Goal: Task Accomplishment & Management: Complete application form

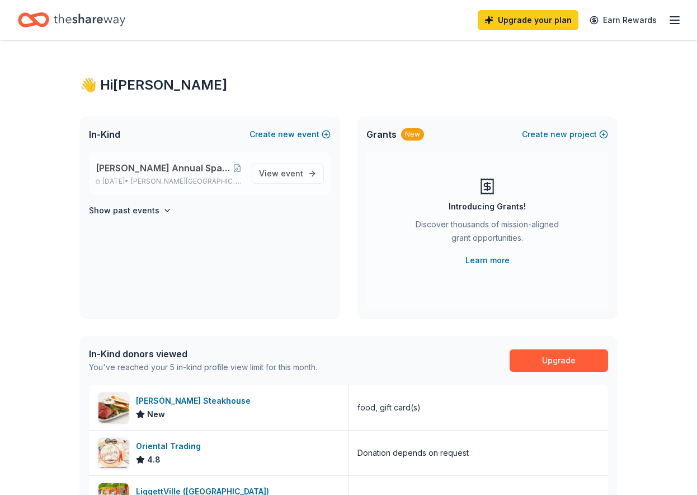
click at [140, 172] on span "[PERSON_NAME] Annual Spaghetti Dinner and Silent Auction" at bounding box center [164, 167] width 136 height 13
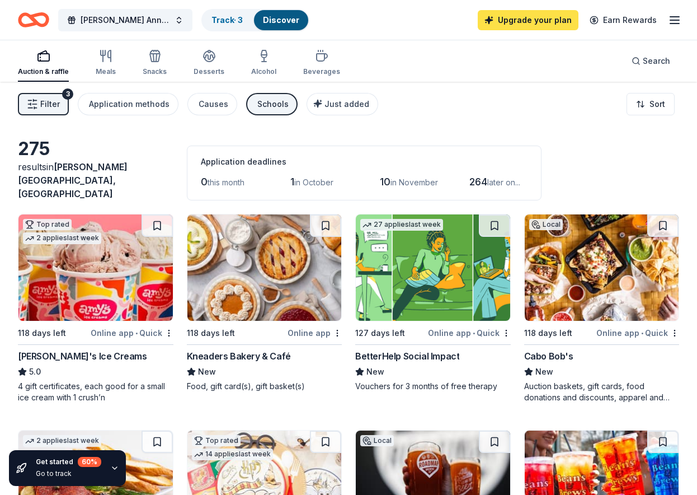
click at [513, 20] on link "Upgrade your plan" at bounding box center [528, 20] width 101 height 20
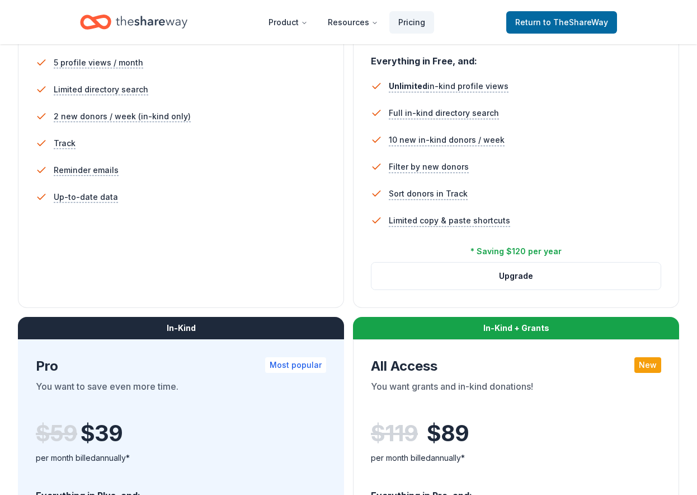
scroll to position [336, 0]
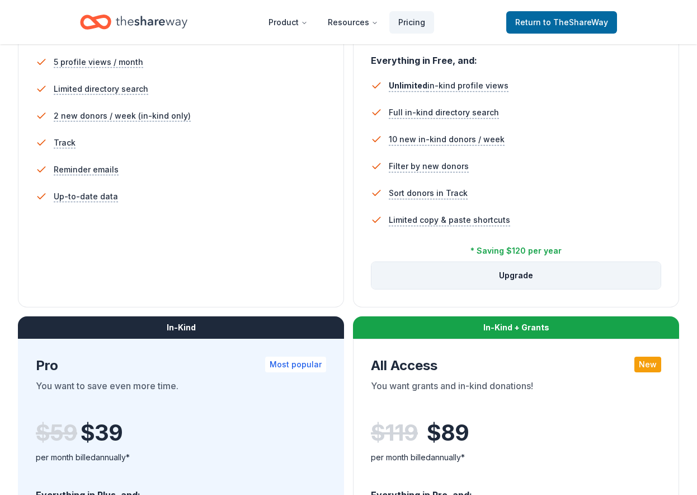
click at [447, 270] on button "Upgrade" at bounding box center [516, 275] width 289 height 27
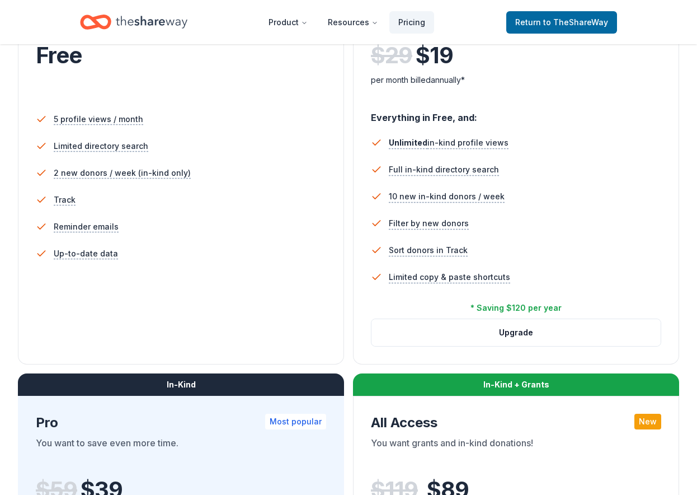
scroll to position [280, 0]
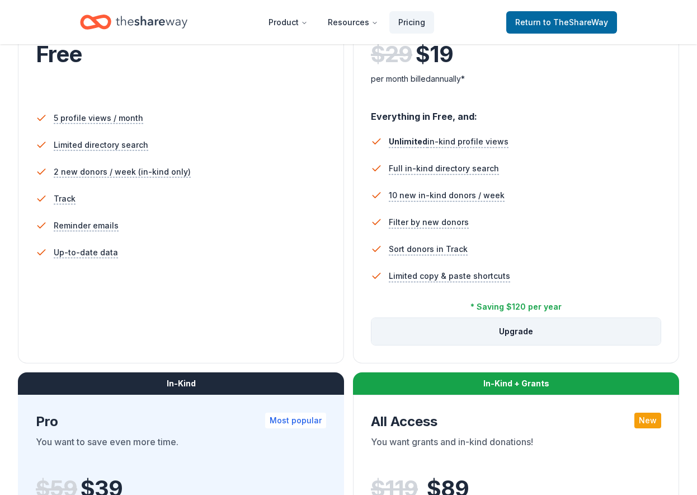
click at [513, 330] on button "Upgrade" at bounding box center [516, 331] width 289 height 27
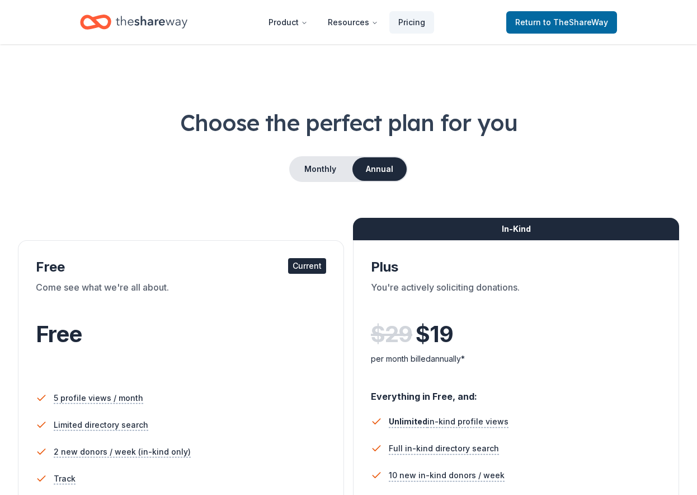
scroll to position [280, 0]
click at [319, 161] on button "Monthly" at bounding box center [320, 169] width 60 height 24
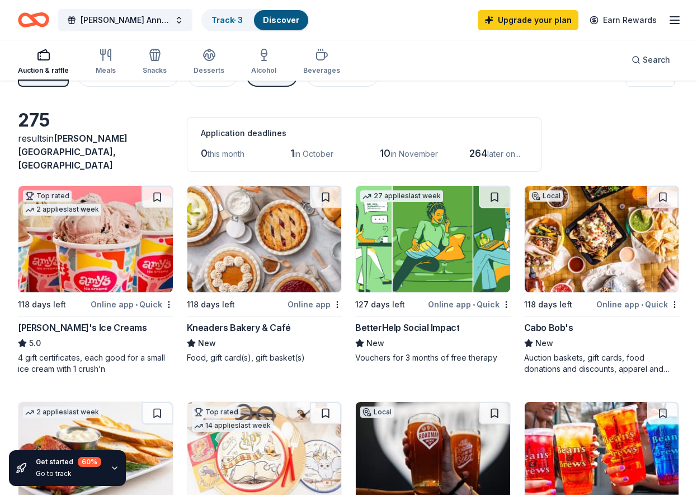
scroll to position [56, 0]
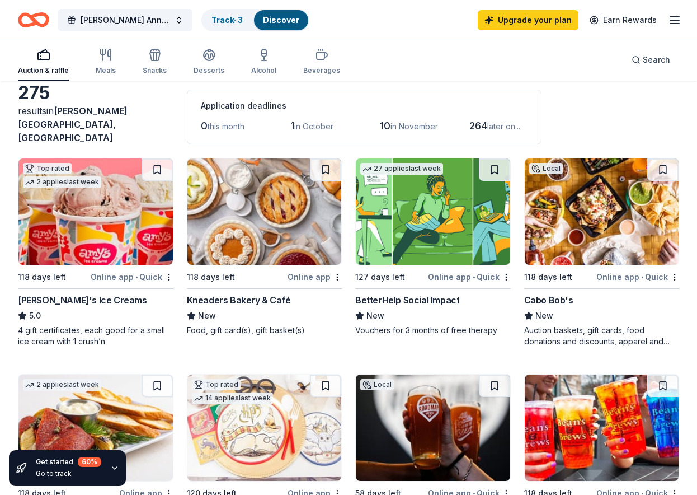
click at [549, 9] on div "Upgrade your plan Earn Rewards" at bounding box center [580, 20] width 204 height 26
click at [549, 19] on link "Upgrade your plan" at bounding box center [528, 20] width 101 height 20
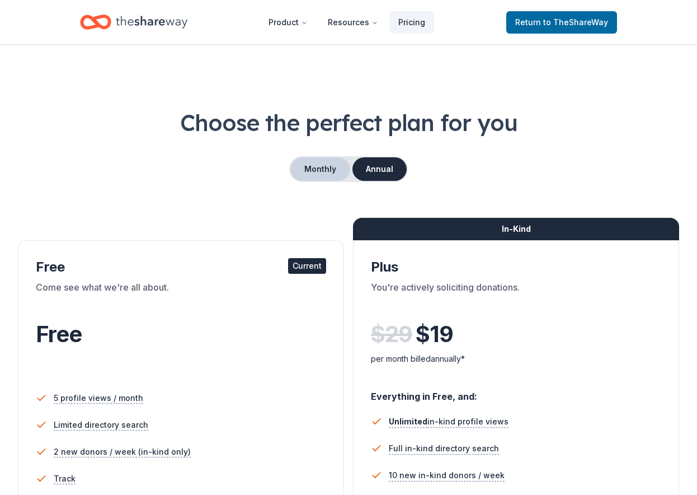
click at [344, 170] on button "Monthly" at bounding box center [320, 169] width 60 height 24
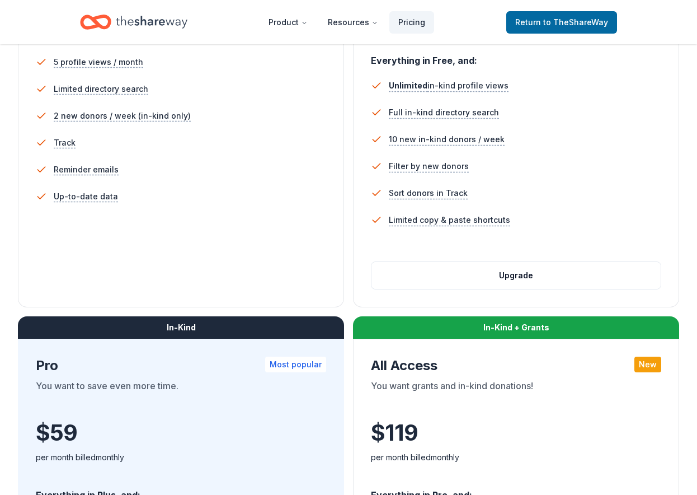
scroll to position [392, 0]
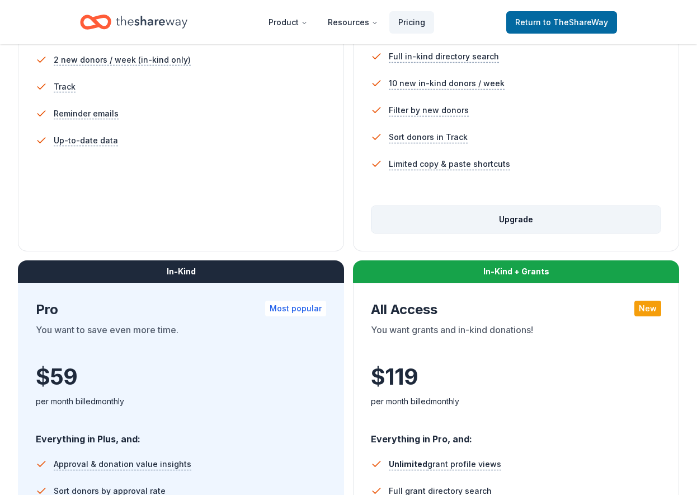
click at [485, 224] on button "Upgrade" at bounding box center [516, 219] width 289 height 27
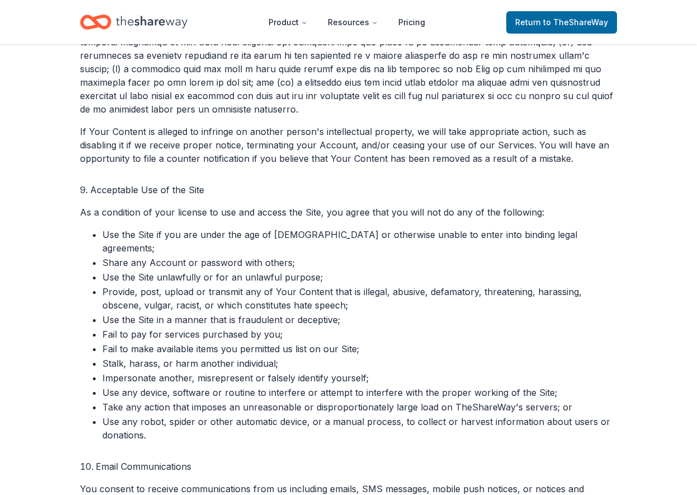
scroll to position [1735, 0]
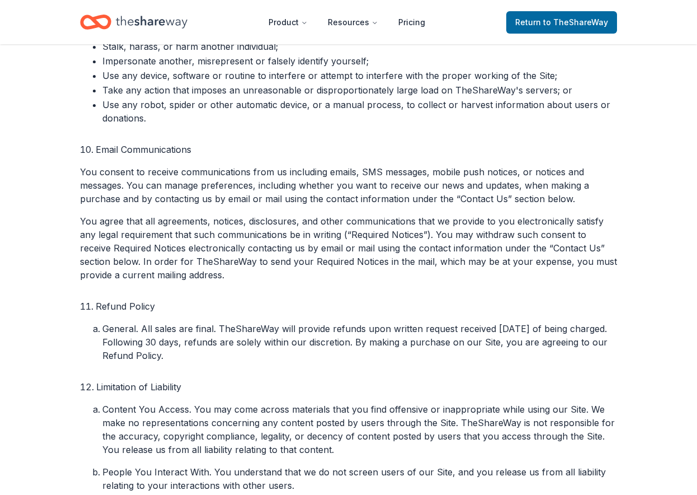
scroll to position [1958, 0]
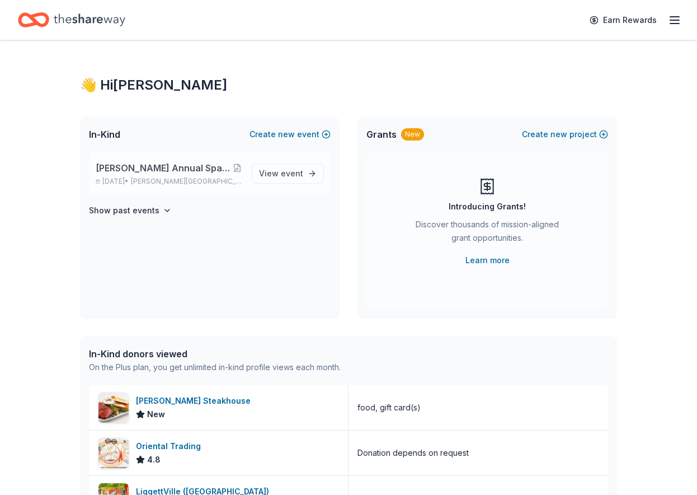
click at [144, 180] on p "[DATE] • [PERSON_NAME][GEOGRAPHIC_DATA], [GEOGRAPHIC_DATA]" at bounding box center [169, 181] width 147 height 9
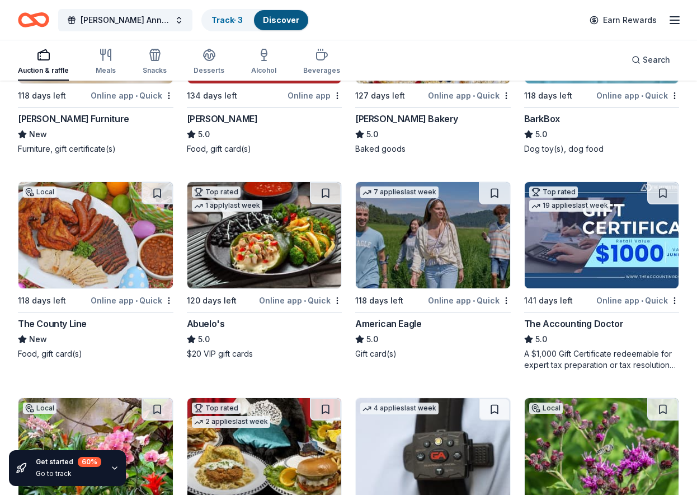
scroll to position [1805, 0]
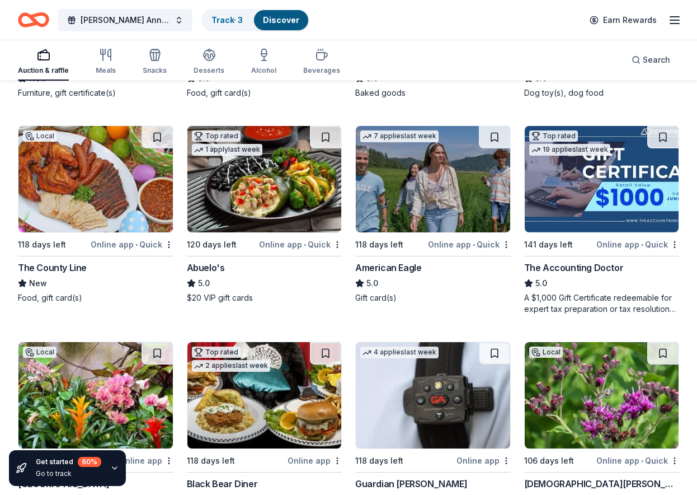
click at [373, 261] on div "American Eagle" at bounding box center [388, 267] width 66 height 13
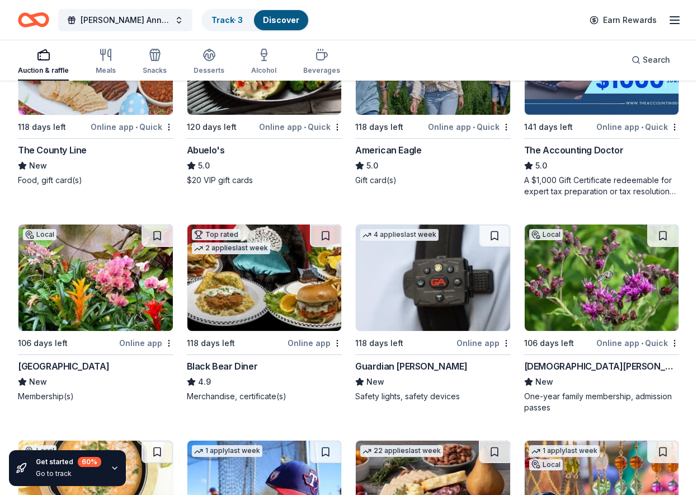
scroll to position [1979, 0]
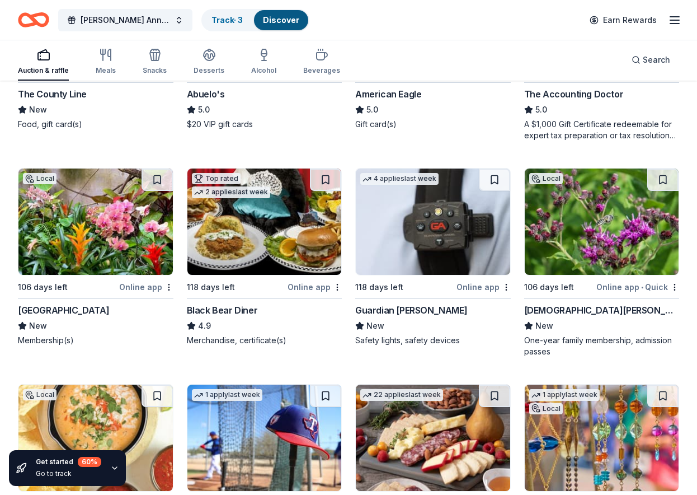
click at [405, 303] on div "Guardian Angel Device" at bounding box center [411, 309] width 112 height 13
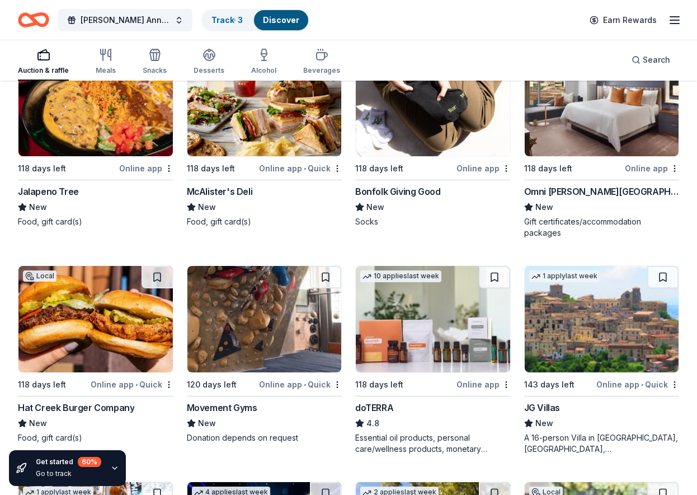
scroll to position [3596, 0]
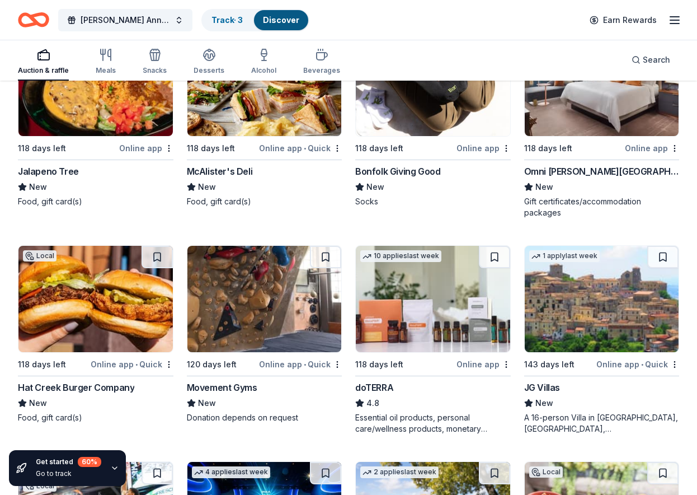
click at [231, 166] on div "McAlister's Deli" at bounding box center [220, 171] width 66 height 13
click at [230, 165] on div "McAlister's Deli" at bounding box center [220, 171] width 66 height 13
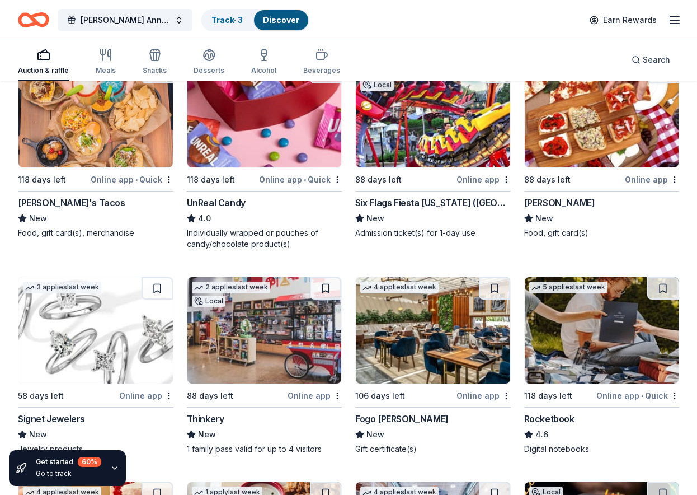
scroll to position [5946, 0]
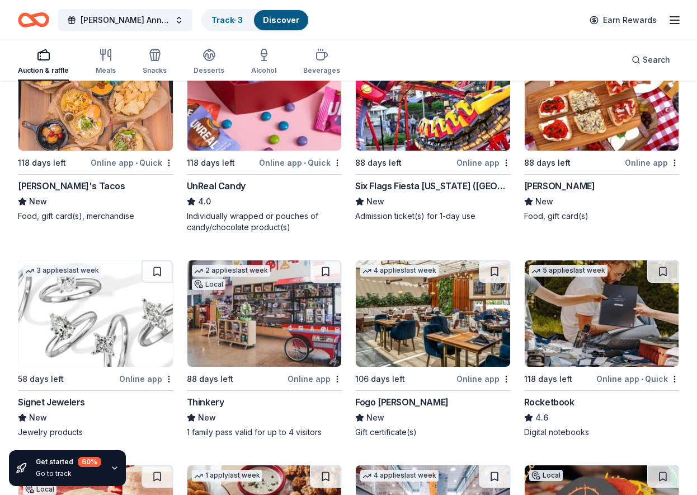
click at [209, 395] on div "Thinkery" at bounding box center [205, 401] width 37 height 13
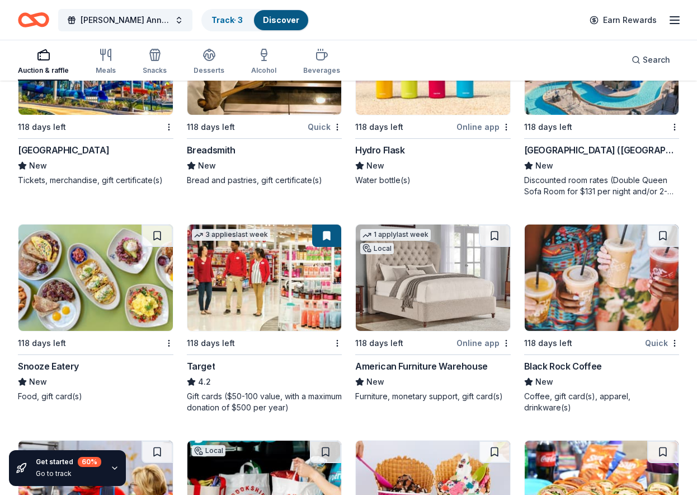
scroll to position [9005, 0]
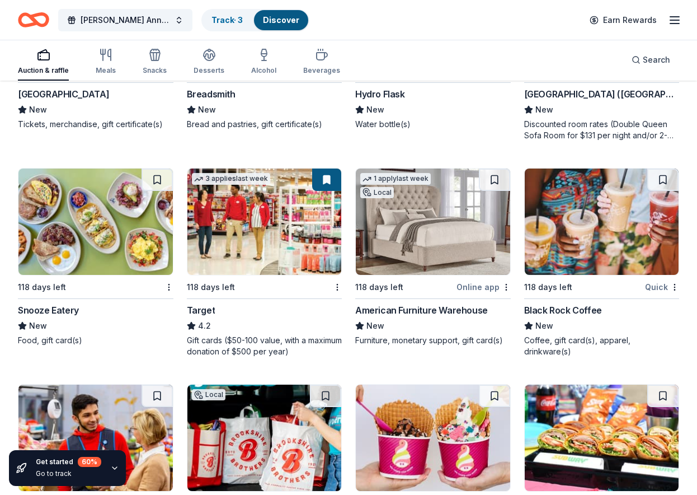
click at [579, 303] on div "Black Rock Coffee" at bounding box center [563, 309] width 78 height 13
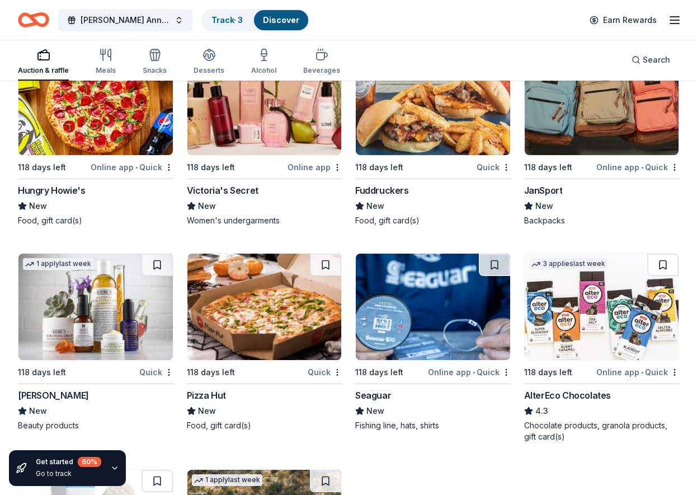
scroll to position [11933, 0]
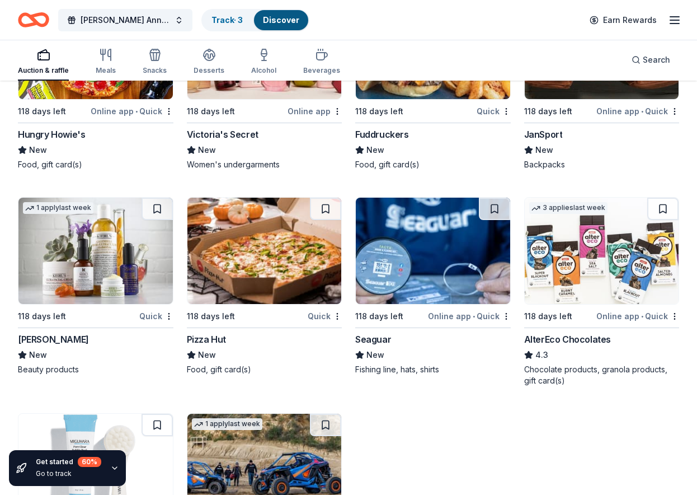
click at [31, 332] on div "Kiehl's" at bounding box center [53, 338] width 71 height 13
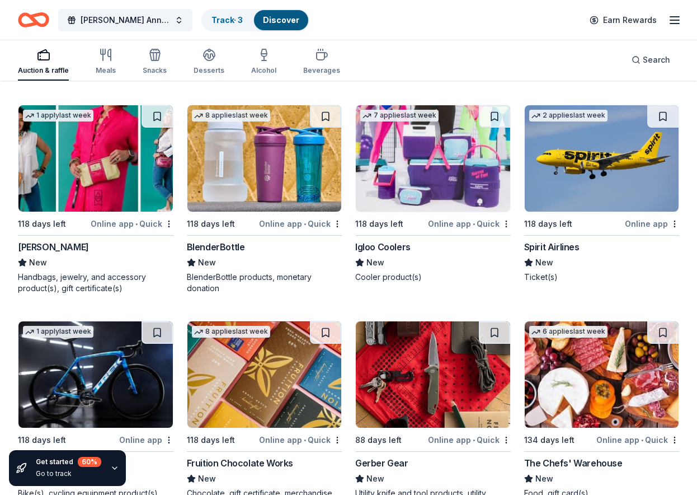
scroll to position [12446, 0]
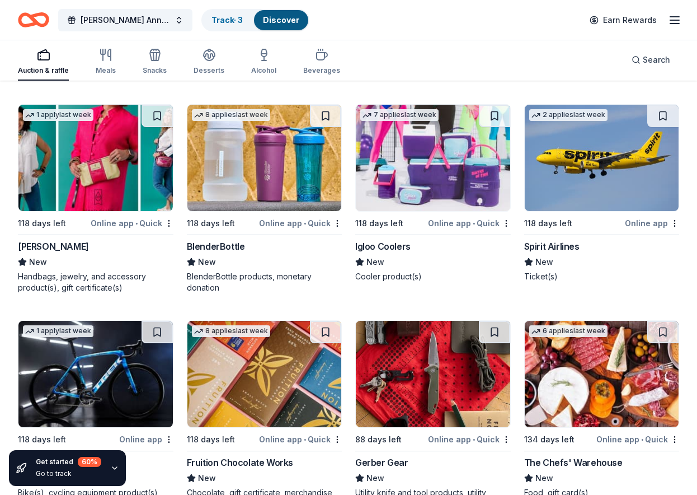
click at [396, 239] on div "Igloo Coolers" at bounding box center [382, 245] width 55 height 13
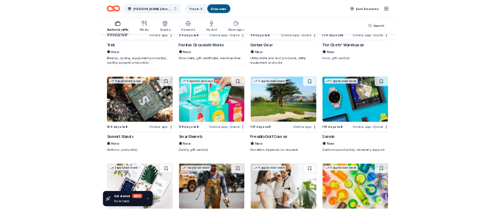
scroll to position [12822, 0]
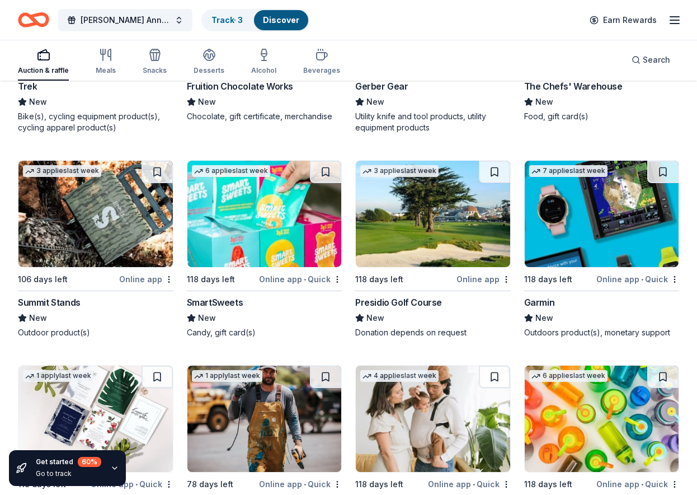
click at [213, 295] on div "SmartSweets" at bounding box center [215, 301] width 57 height 13
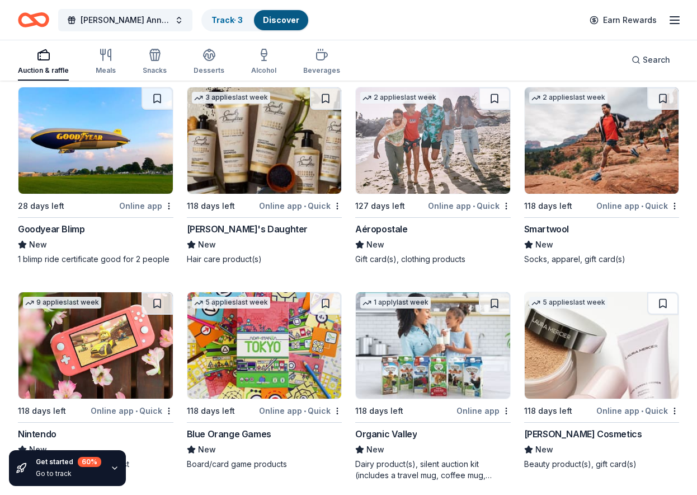
scroll to position [13745, 0]
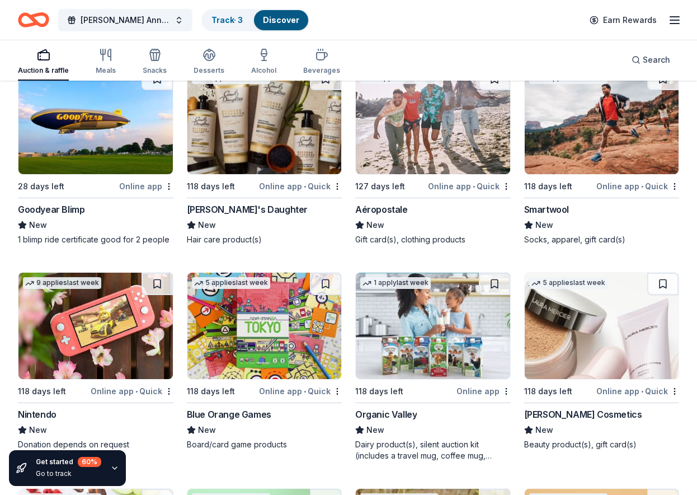
click at [389, 203] on div "Aéropostale" at bounding box center [381, 209] width 53 height 13
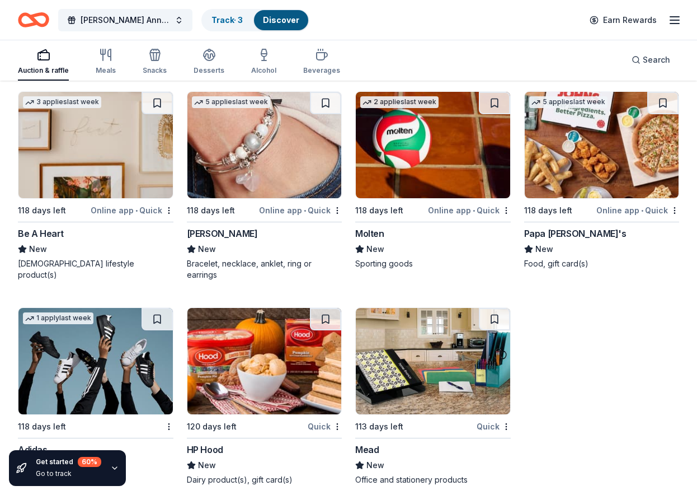
scroll to position [14352, 0]
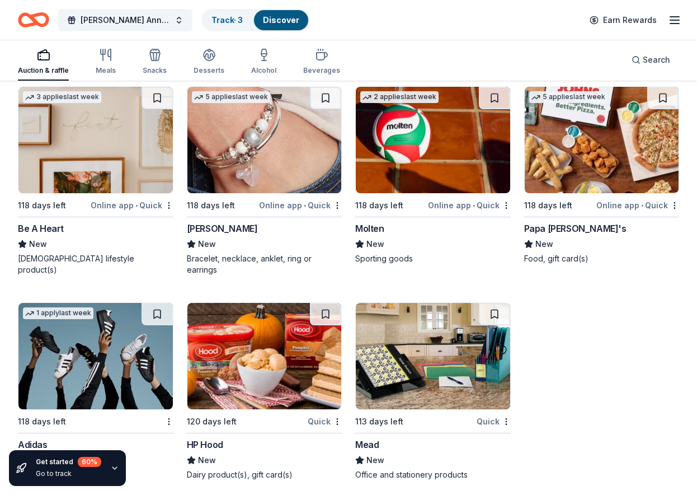
click at [372, 438] on div "Mead" at bounding box center [367, 444] width 24 height 13
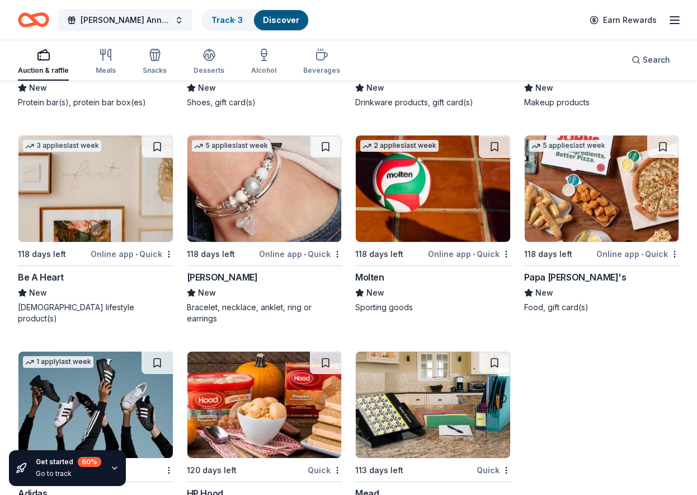
scroll to position [14296, 0]
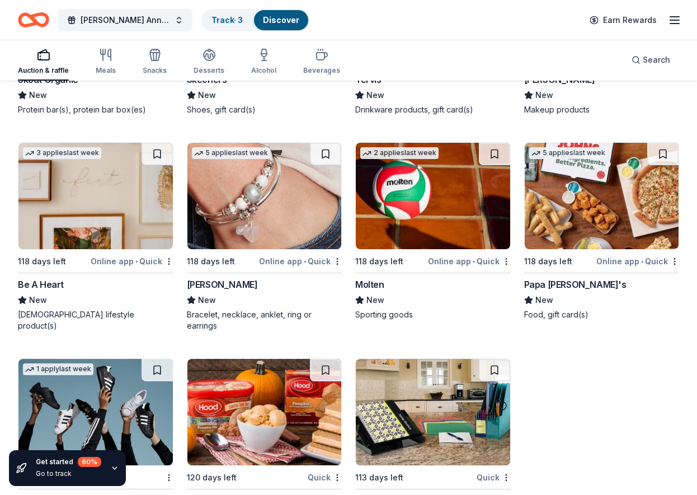
click at [558, 278] on div "Papa John's" at bounding box center [575, 284] width 102 height 13
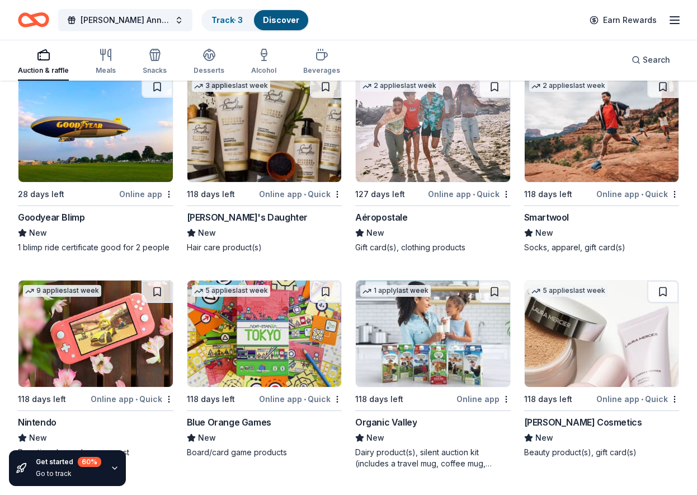
scroll to position [13736, 0]
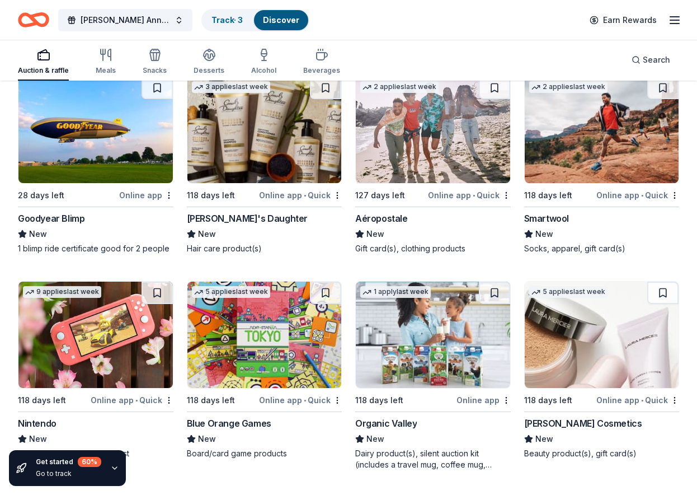
click at [610, 418] on div "Laura Mercier Cosmetics" at bounding box center [583, 422] width 118 height 13
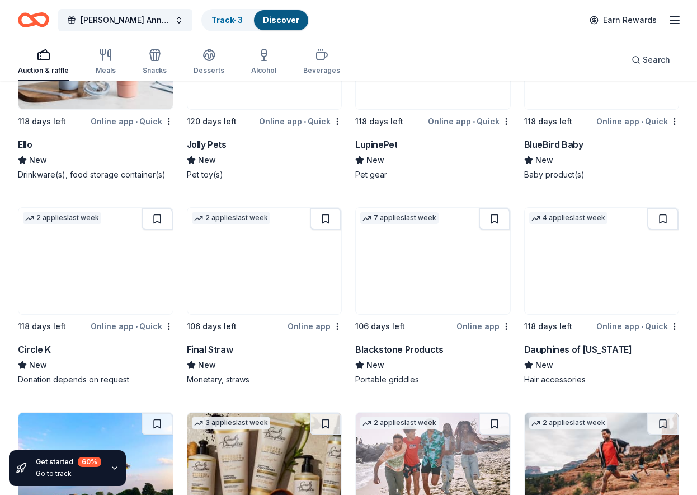
scroll to position [13345, 0]
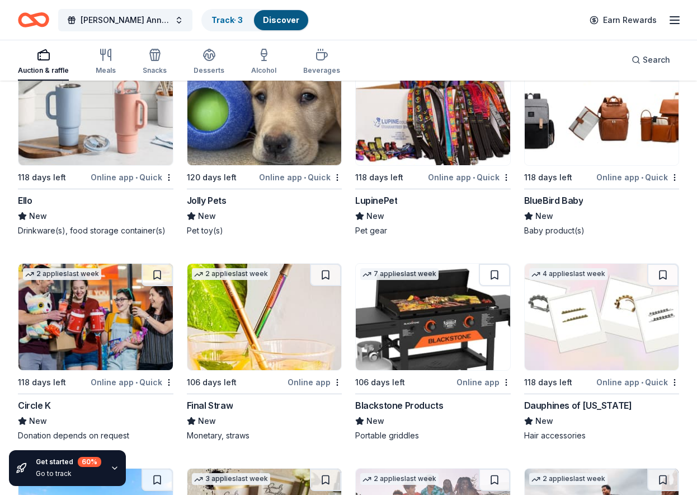
click at [415, 399] on div "Blackstone Products" at bounding box center [399, 404] width 88 height 13
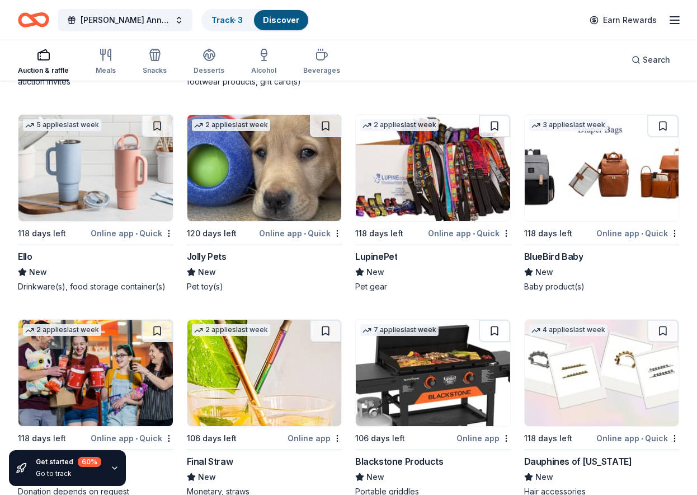
click at [412, 183] on img at bounding box center [433, 168] width 154 height 106
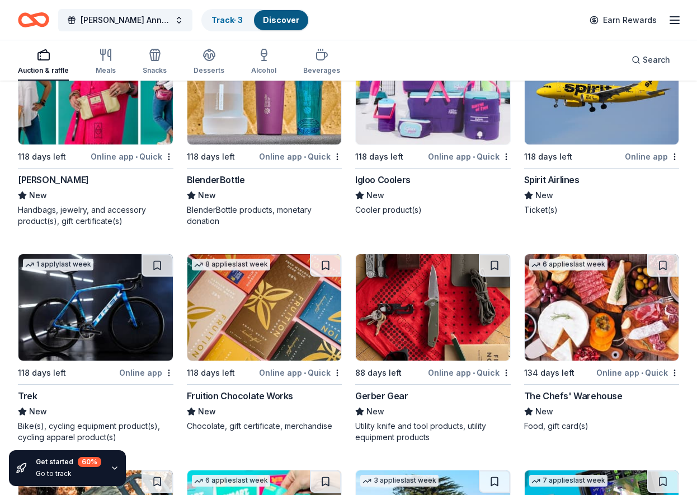
scroll to position [12450, 0]
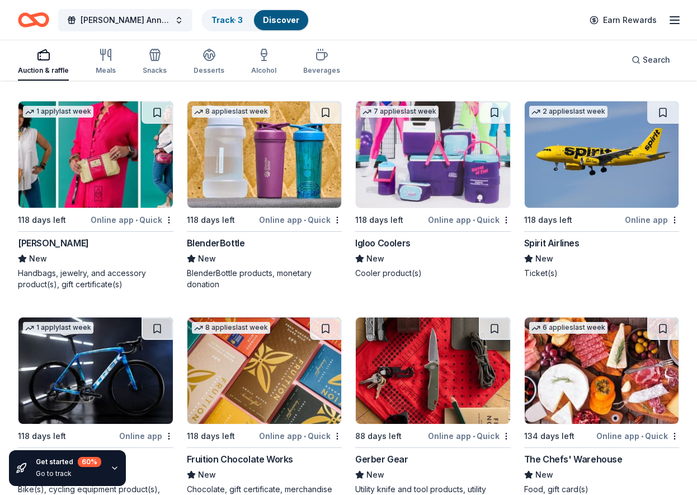
click at [58, 236] on div "Alexis Drake" at bounding box center [53, 242] width 71 height 13
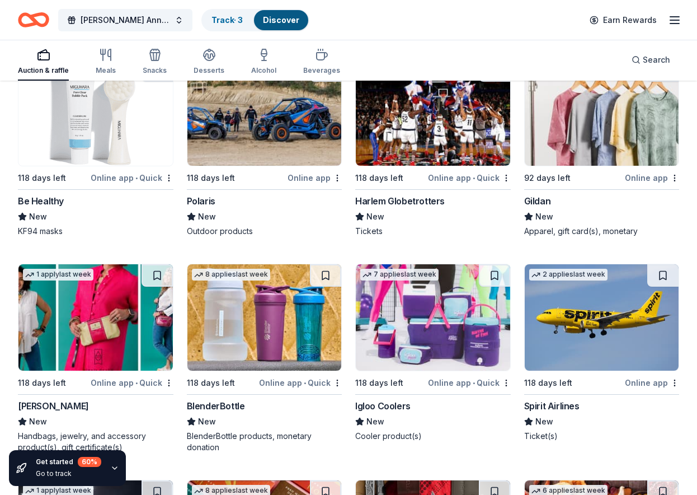
scroll to position [12282, 0]
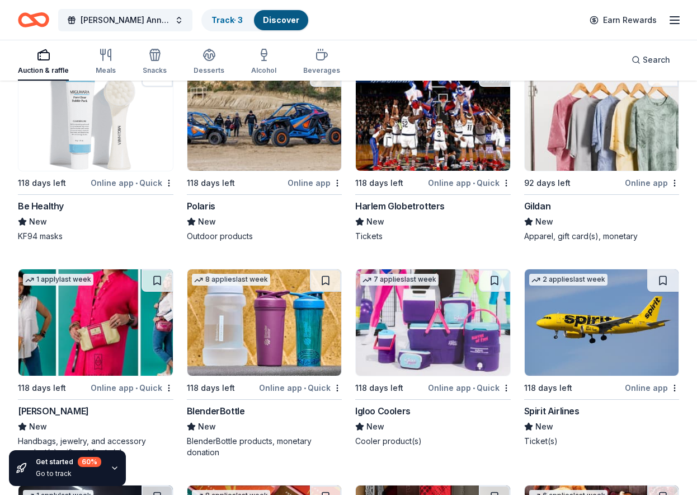
click at [232, 404] on div "BlenderBottle" at bounding box center [216, 410] width 58 height 13
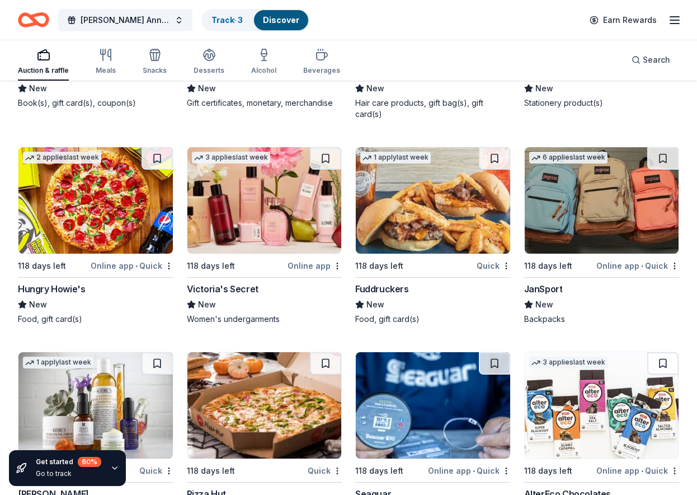
scroll to position [11890, 0]
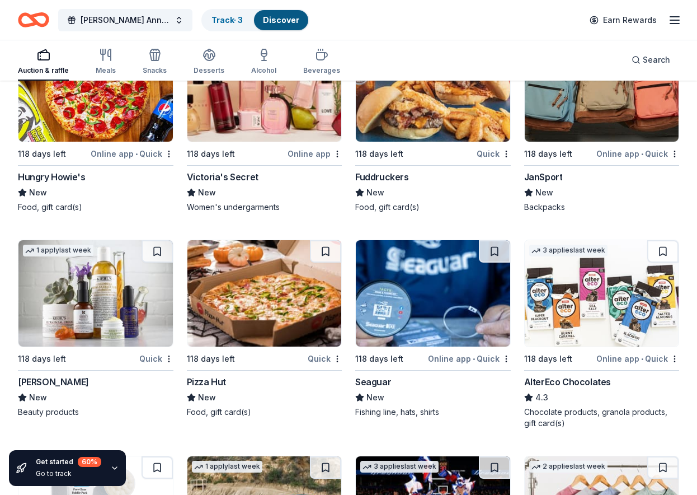
click at [208, 375] on div "Pizza Hut" at bounding box center [206, 381] width 39 height 13
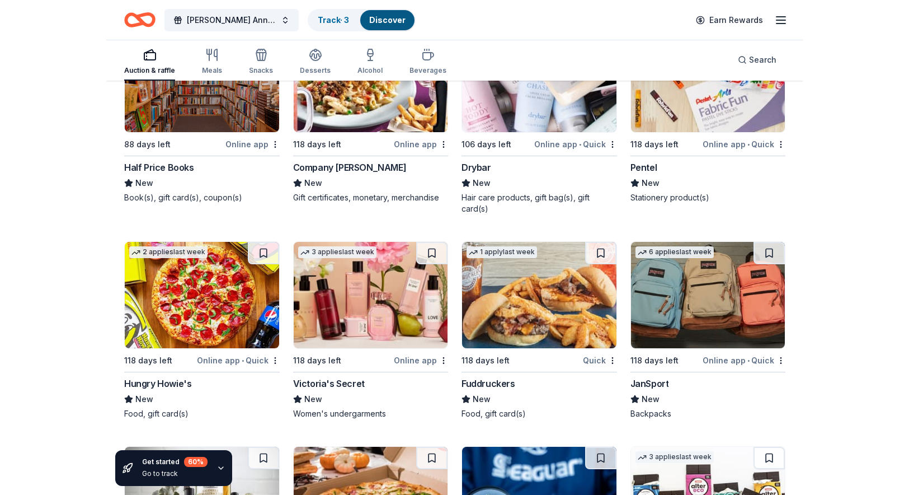
scroll to position [11666, 0]
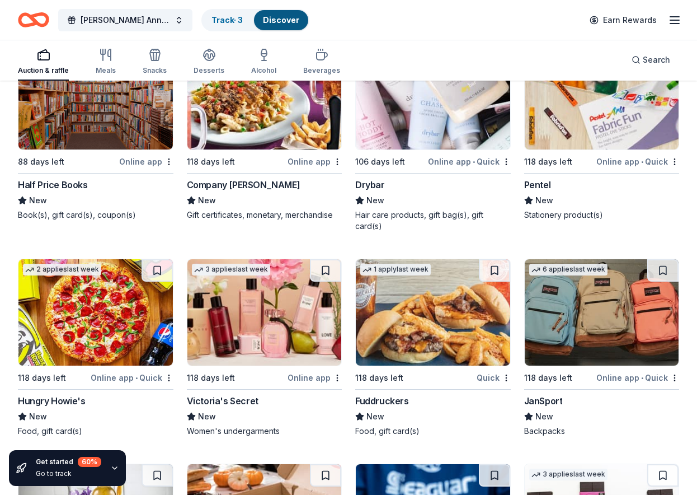
click at [542, 394] on div "JanSport" at bounding box center [543, 400] width 39 height 13
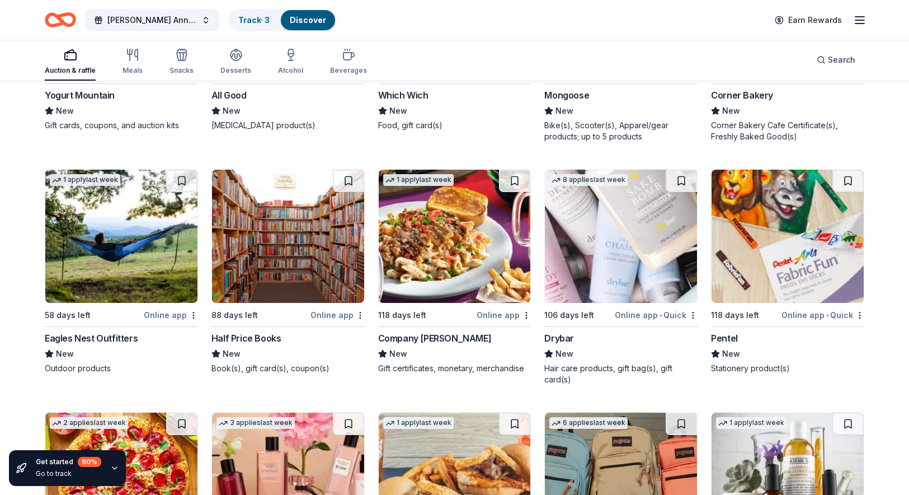
scroll to position [10379, 0]
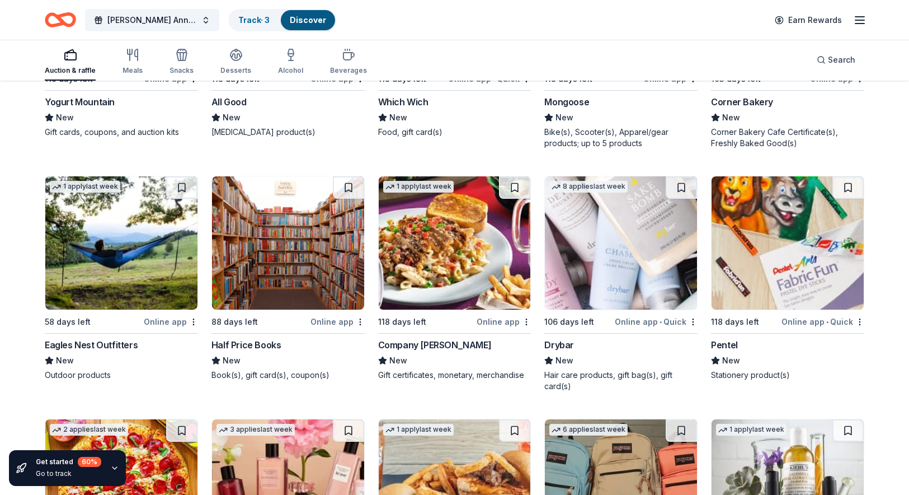
click at [423, 338] on div "Company Brinker" at bounding box center [435, 344] width 114 height 13
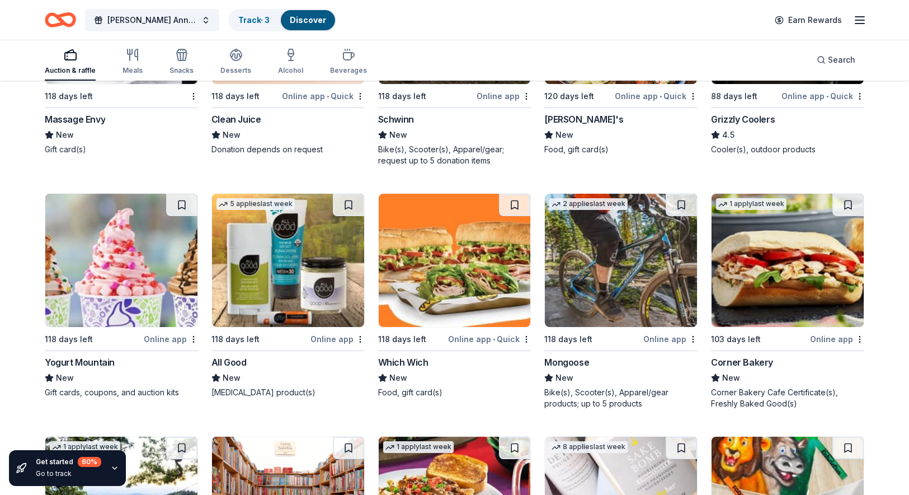
scroll to position [10100, 0]
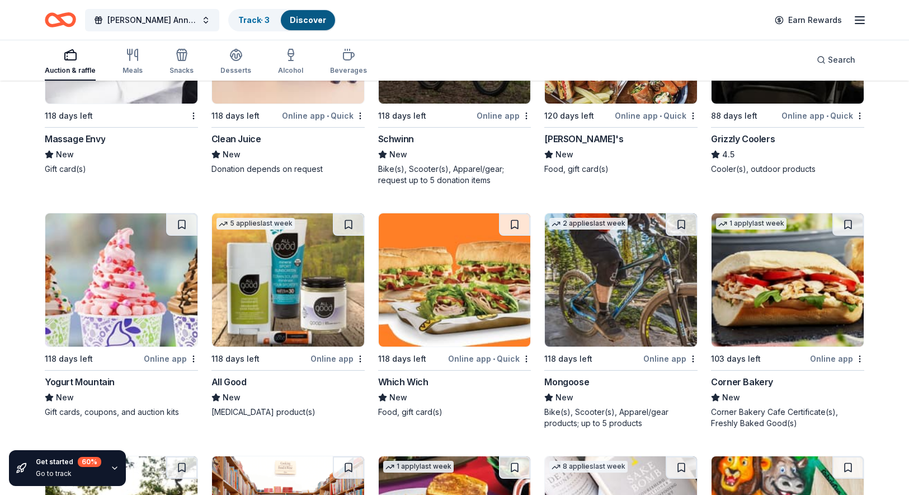
click at [564, 375] on div "Mongoose" at bounding box center [566, 381] width 45 height 13
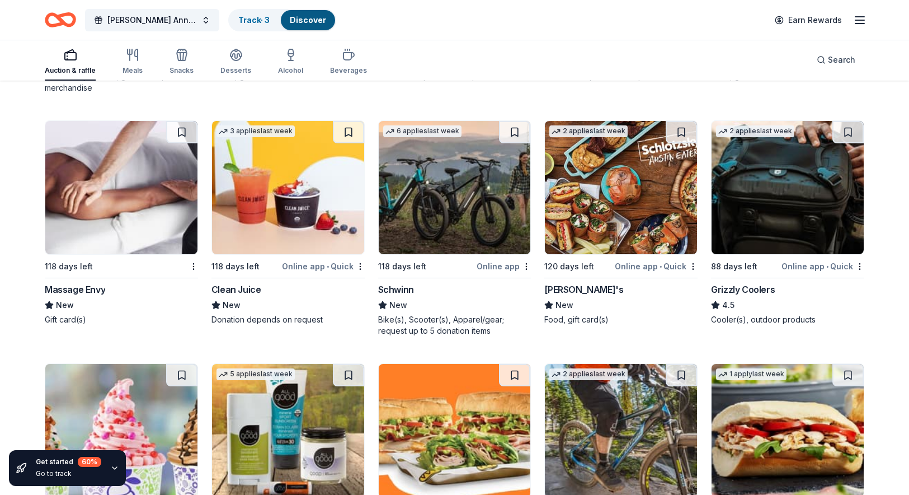
scroll to position [9932, 0]
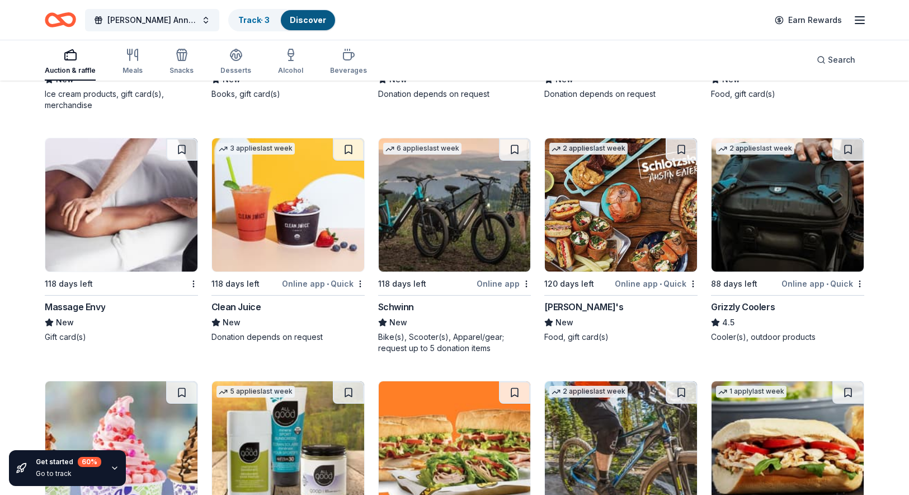
click at [93, 302] on div "Massage Envy" at bounding box center [75, 306] width 60 height 13
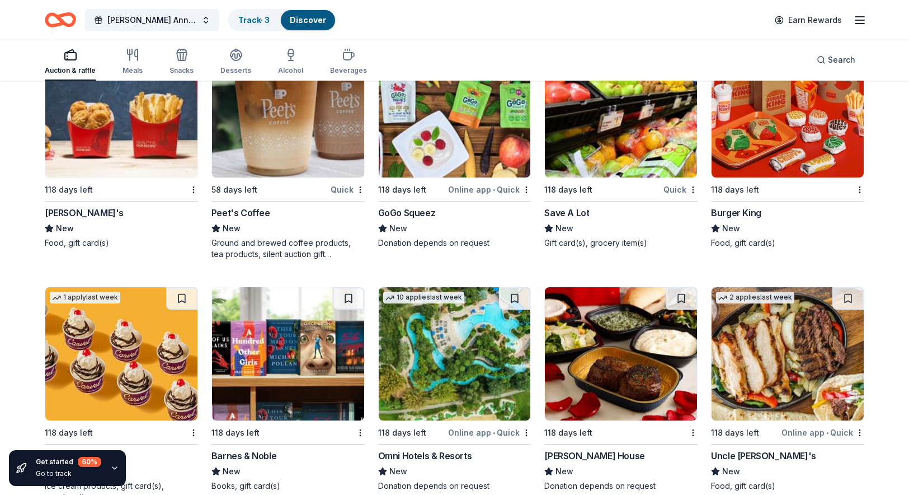
scroll to position [9484, 0]
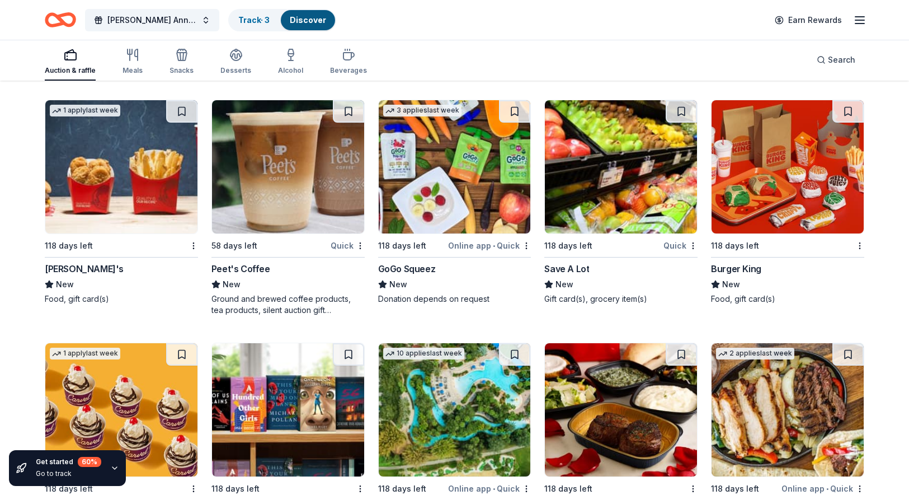
click at [49, 262] on div "Wendy's" at bounding box center [84, 268] width 79 height 13
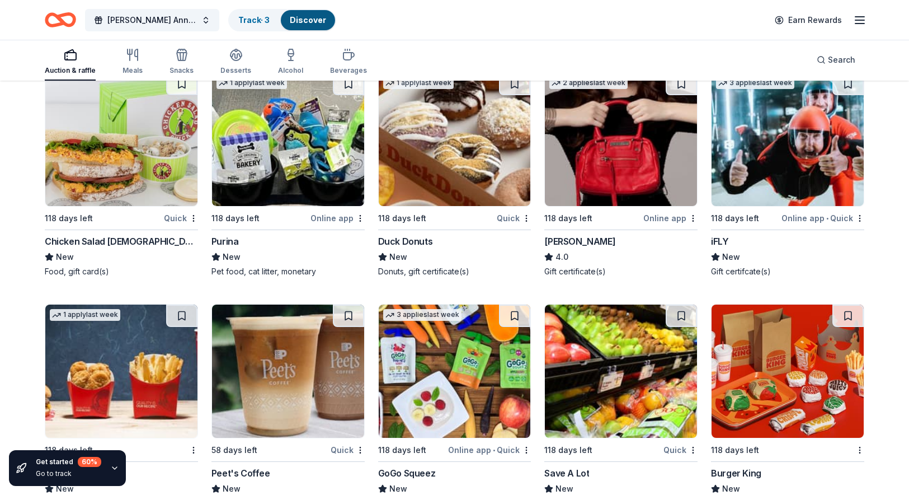
scroll to position [9260, 0]
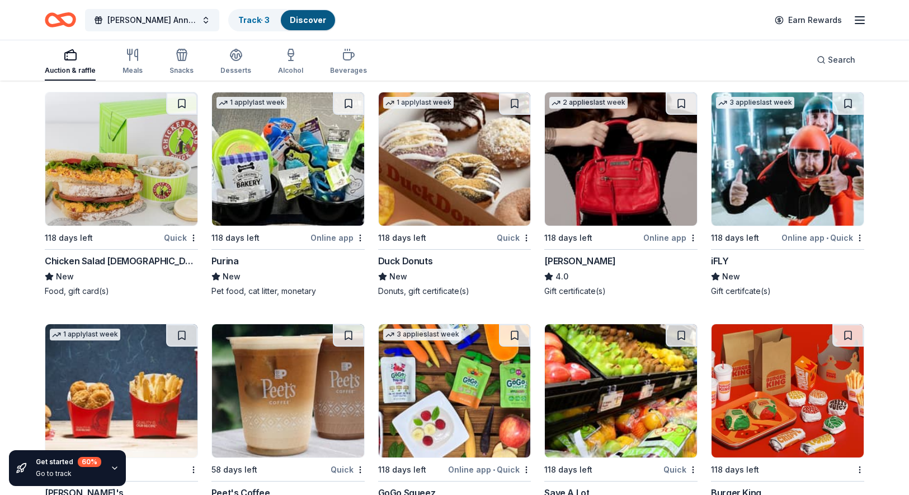
click at [418, 254] on div "Duck Donuts" at bounding box center [405, 260] width 55 height 13
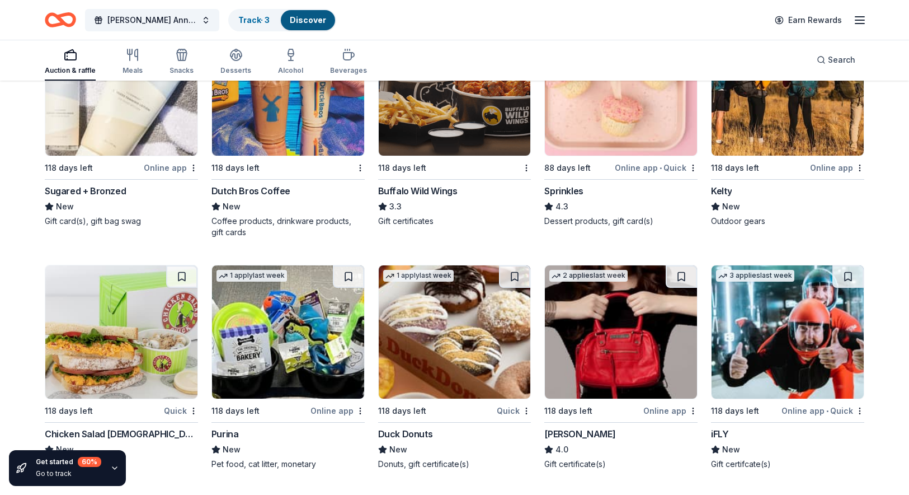
scroll to position [9148, 0]
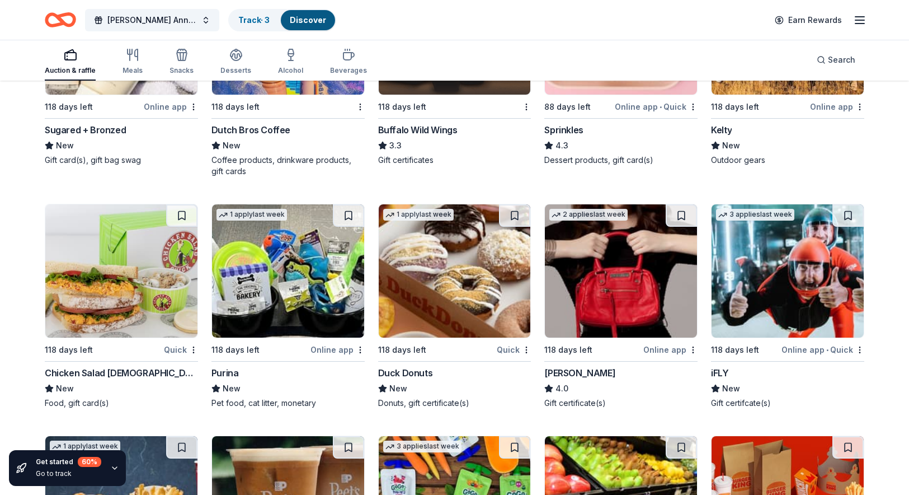
click at [101, 366] on div "Chicken Salad Chick" at bounding box center [121, 372] width 153 height 13
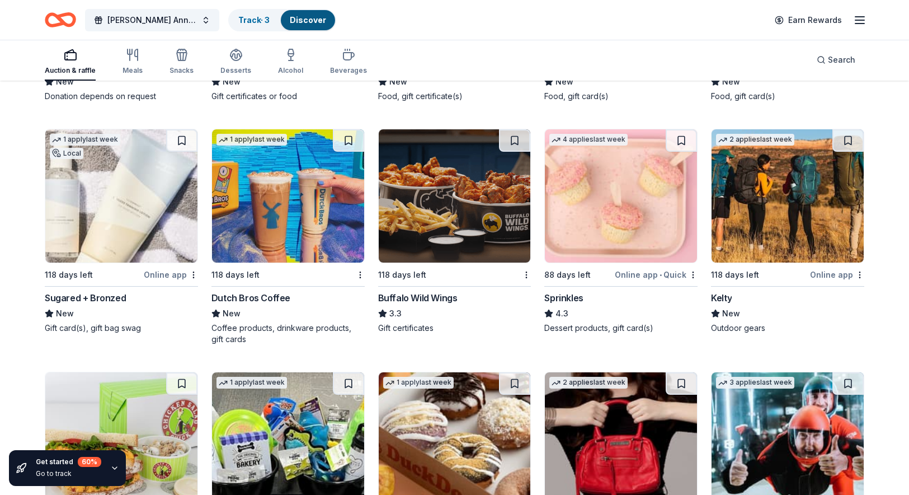
scroll to position [8925, 0]
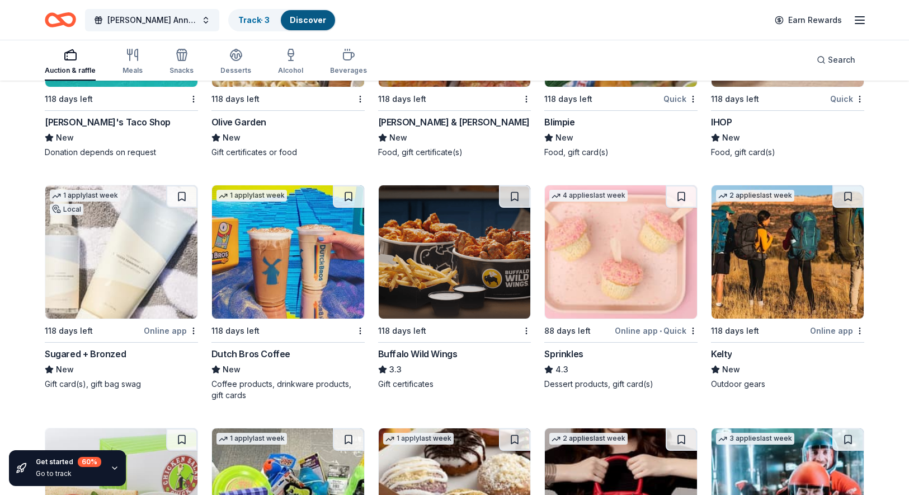
click at [408, 349] on div "Buffalo Wild Wings" at bounding box center [417, 353] width 79 height 13
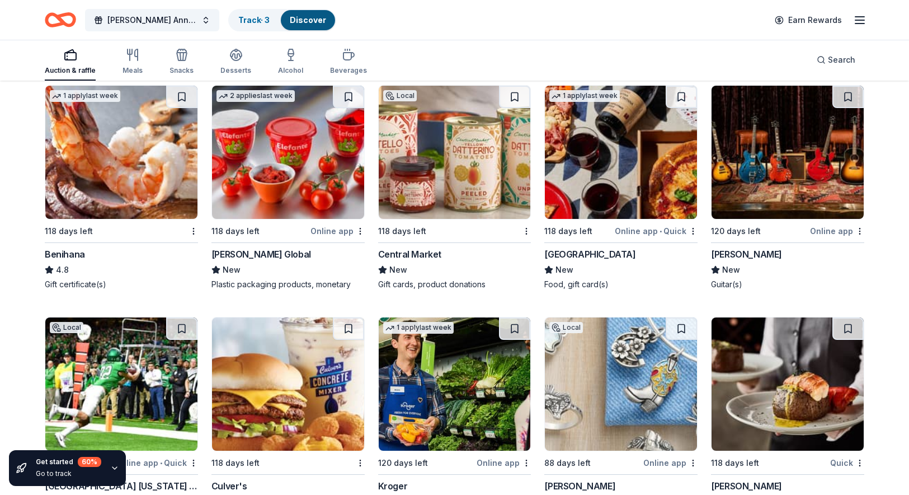
scroll to position [7302, 0]
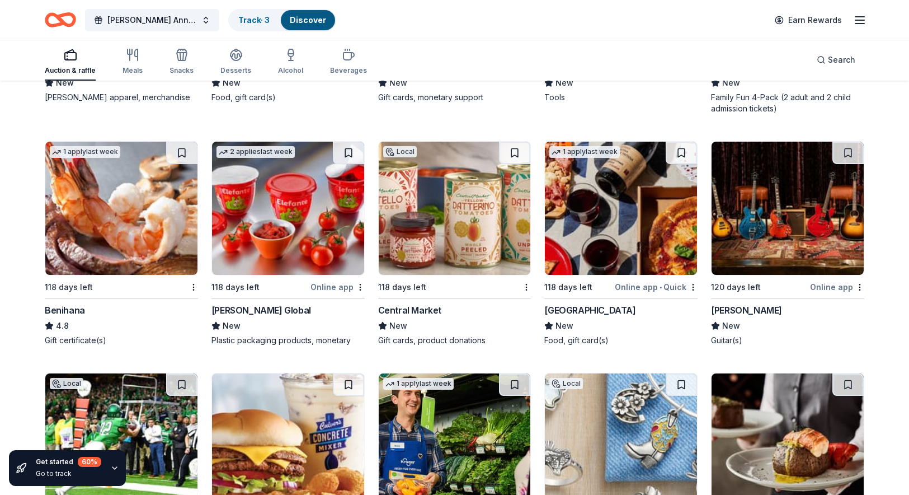
click at [697, 303] on div "Gibson" at bounding box center [746, 309] width 71 height 13
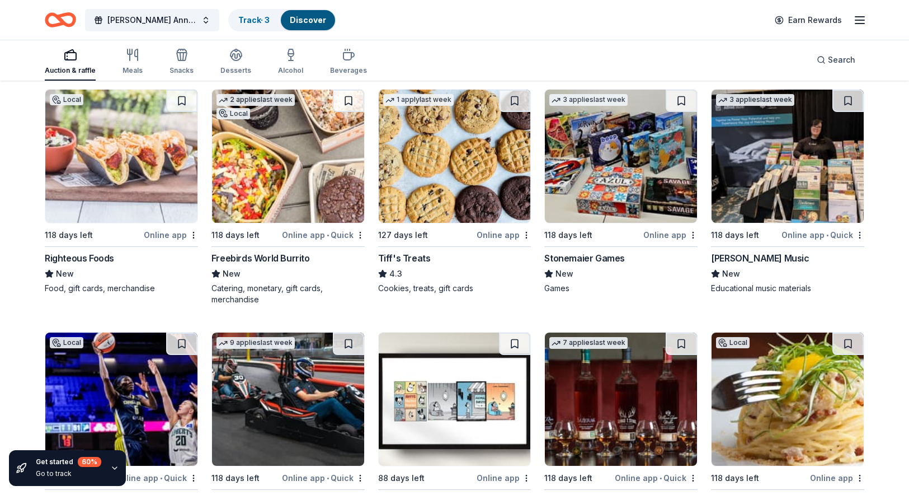
scroll to position [3721, 0]
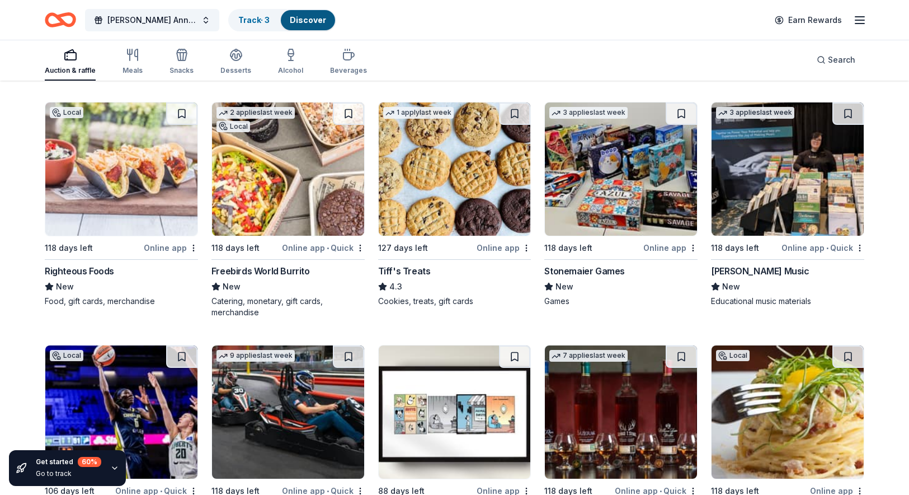
click at [290, 264] on div "Freebirds World Burrito" at bounding box center [261, 270] width 98 height 13
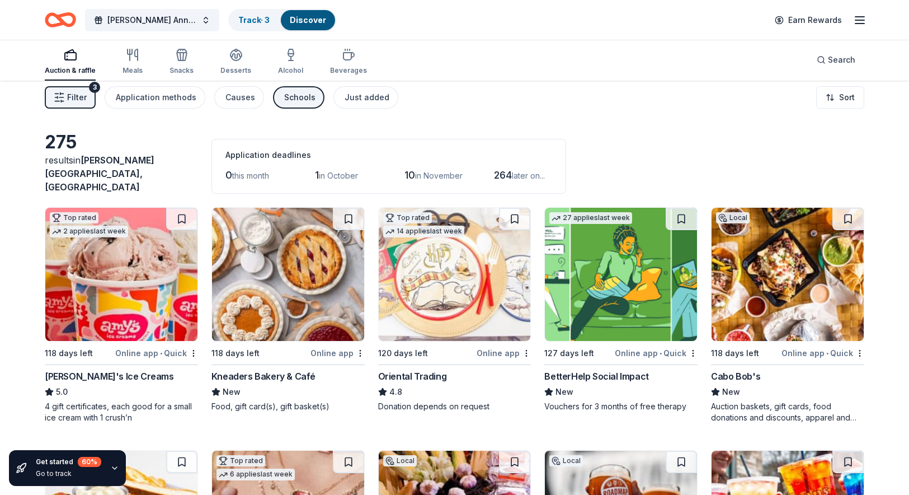
scroll to position [0, 0]
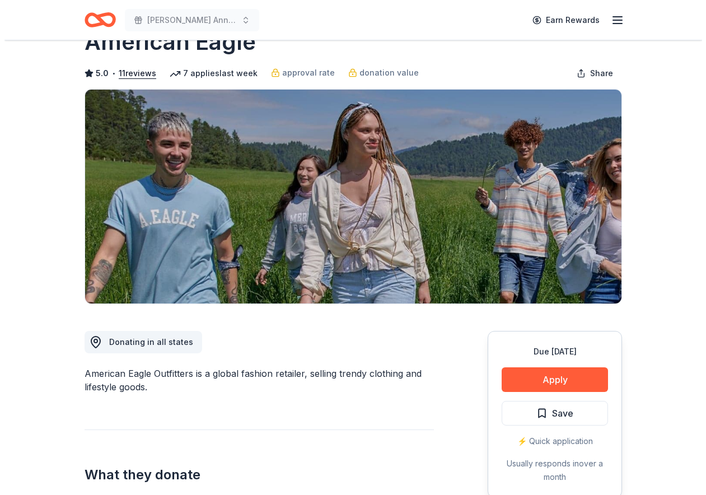
scroll to position [56, 0]
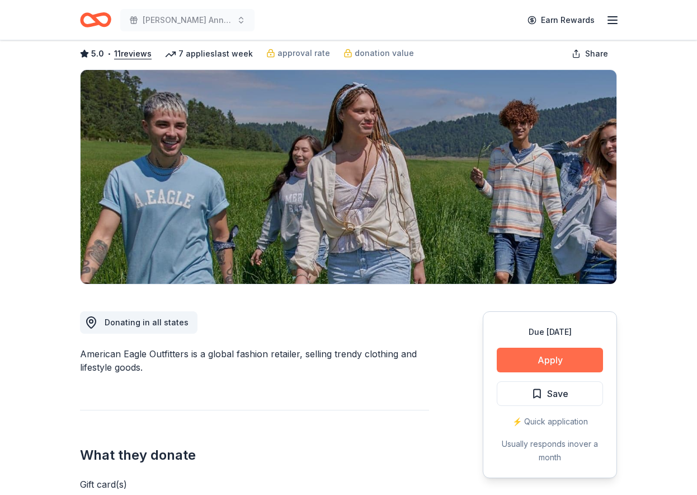
click at [509, 368] on button "Apply" at bounding box center [550, 359] width 106 height 25
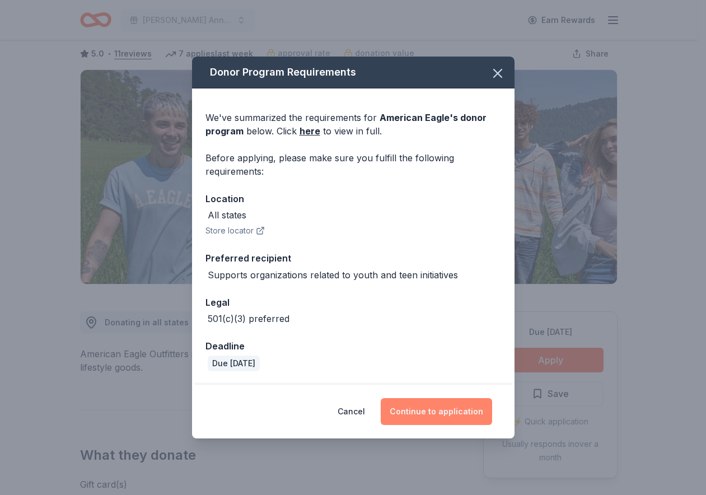
click at [452, 405] on button "Continue to application" at bounding box center [435, 411] width 111 height 27
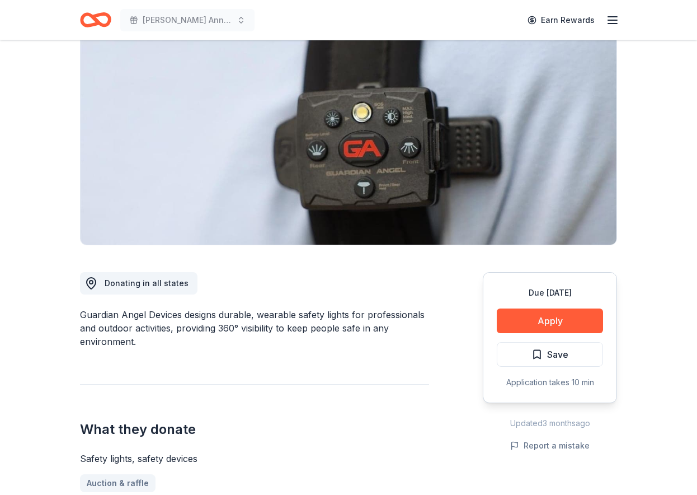
scroll to position [112, 0]
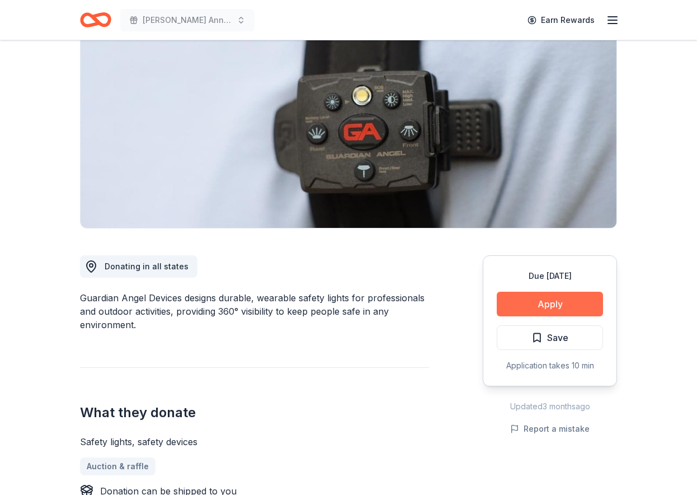
click at [557, 299] on button "Apply" at bounding box center [550, 304] width 106 height 25
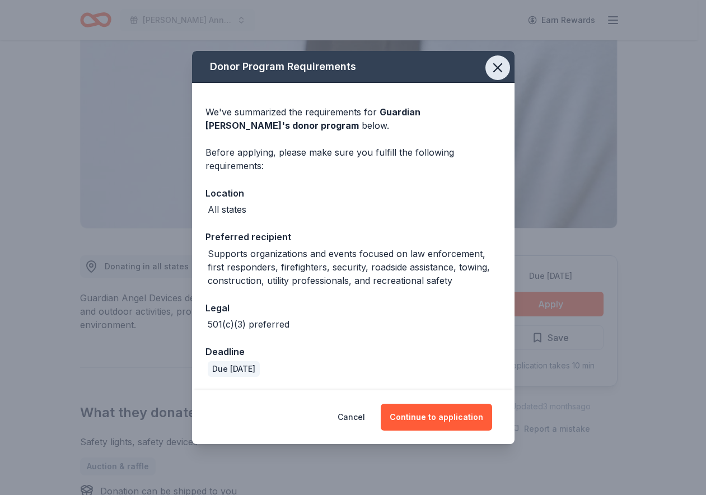
click at [497, 68] on icon "button" at bounding box center [498, 68] width 8 height 8
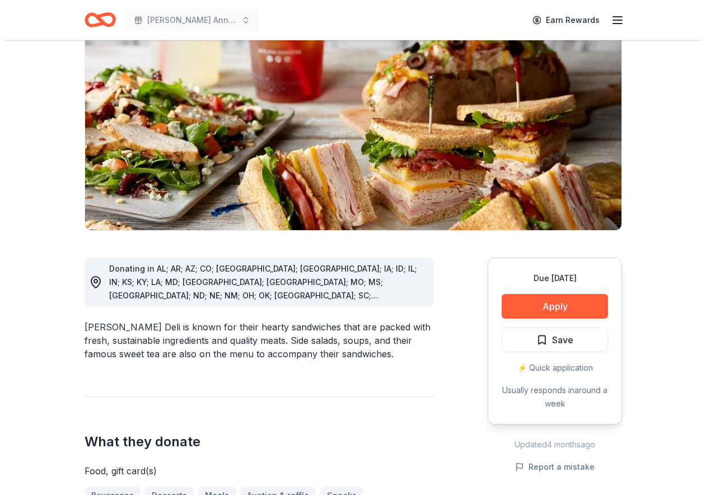
scroll to position [112, 0]
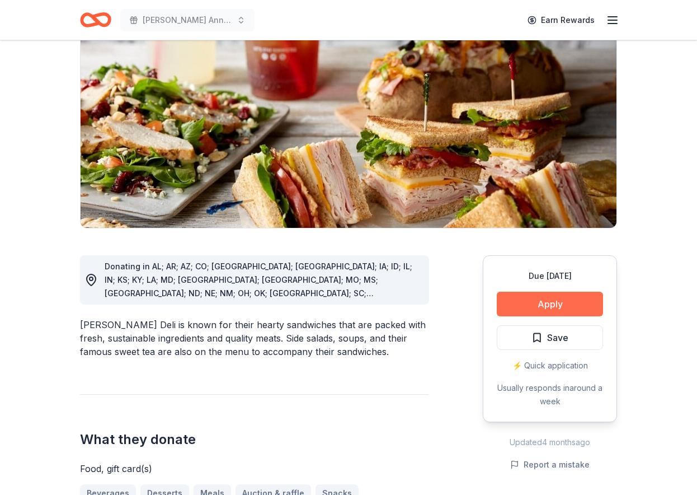
click at [549, 311] on button "Apply" at bounding box center [550, 304] width 106 height 25
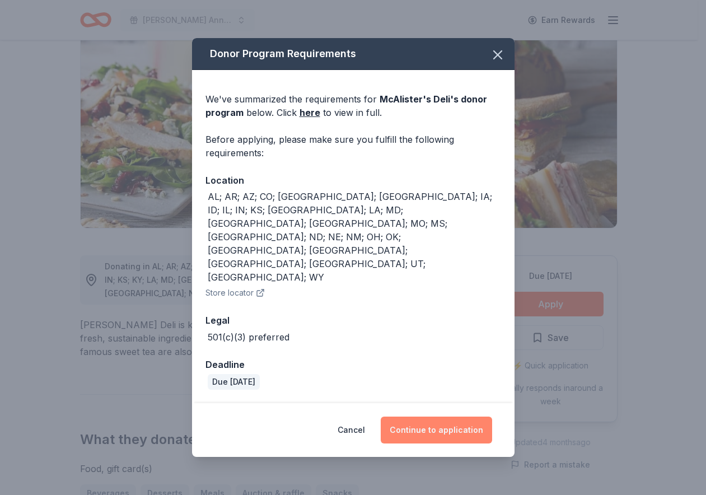
click at [427, 416] on button "Continue to application" at bounding box center [435, 429] width 111 height 27
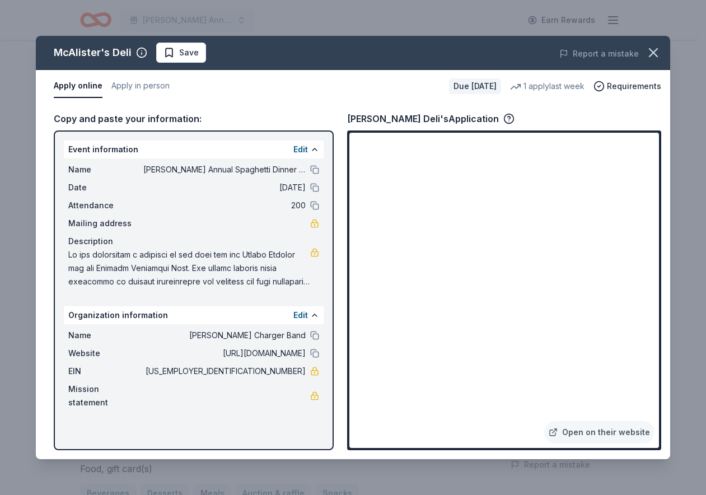
click at [83, 90] on button "Apply online" at bounding box center [78, 86] width 49 height 24
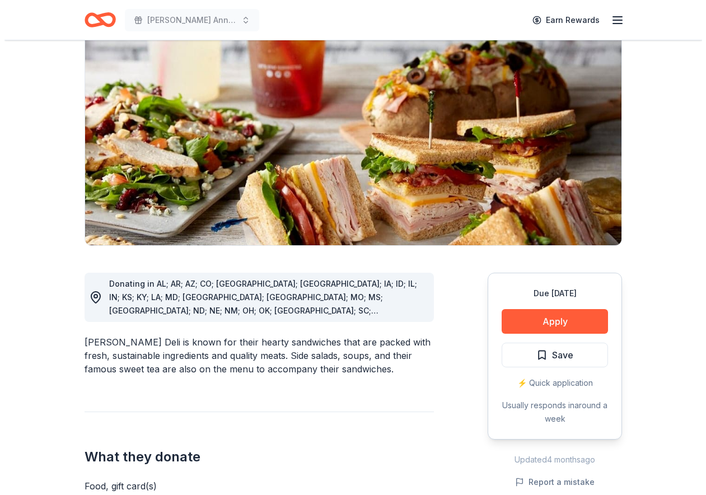
scroll to position [112, 0]
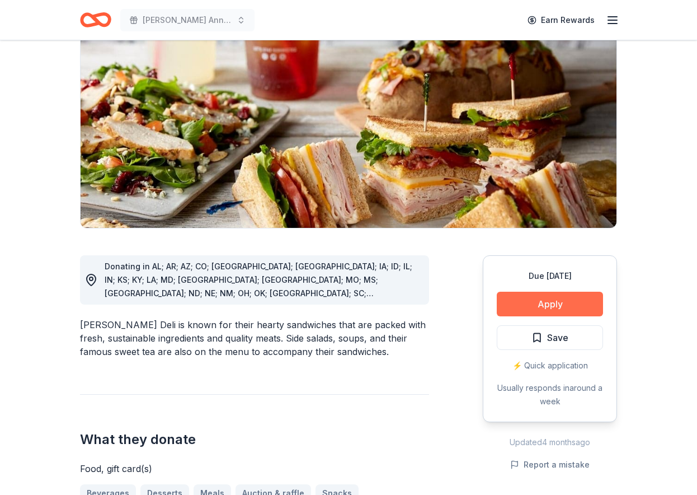
click at [538, 300] on button "Apply" at bounding box center [550, 304] width 106 height 25
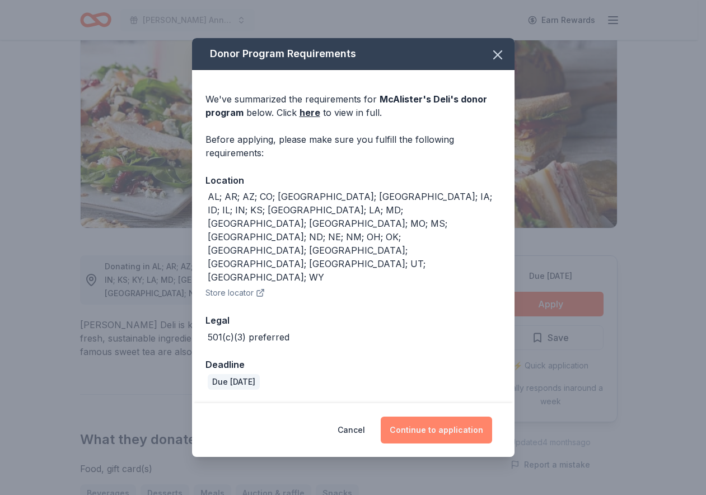
click at [442, 416] on button "Continue to application" at bounding box center [435, 429] width 111 height 27
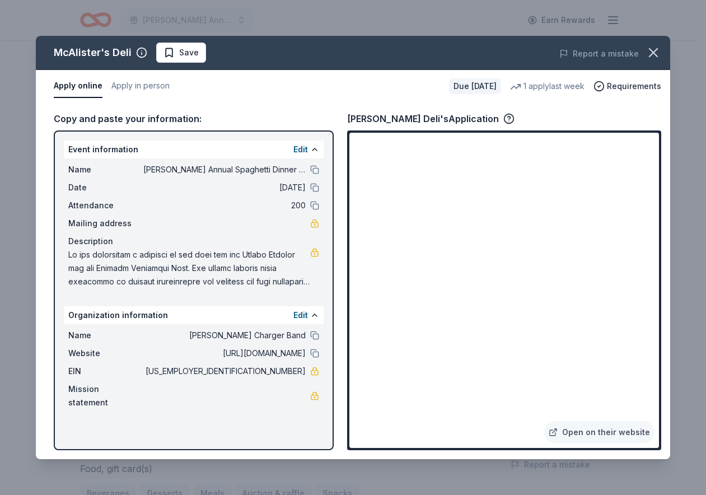
click at [403, 117] on div "McAlister's Deli's Application" at bounding box center [430, 118] width 167 height 15
click at [604, 434] on link "Open on their website" at bounding box center [599, 432] width 110 height 22
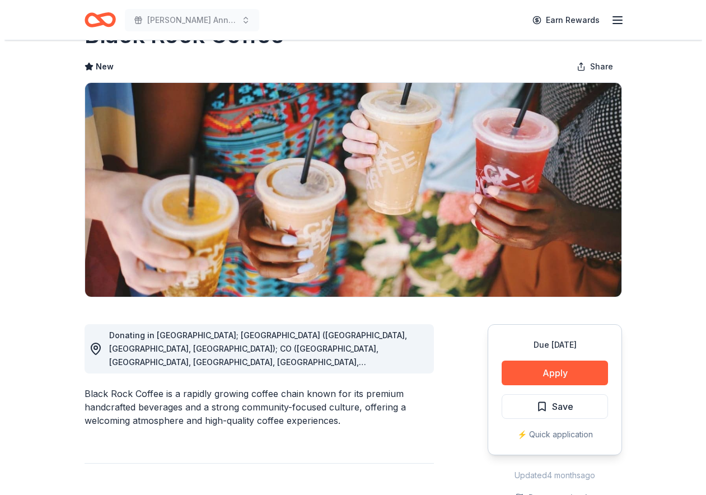
scroll to position [112, 0]
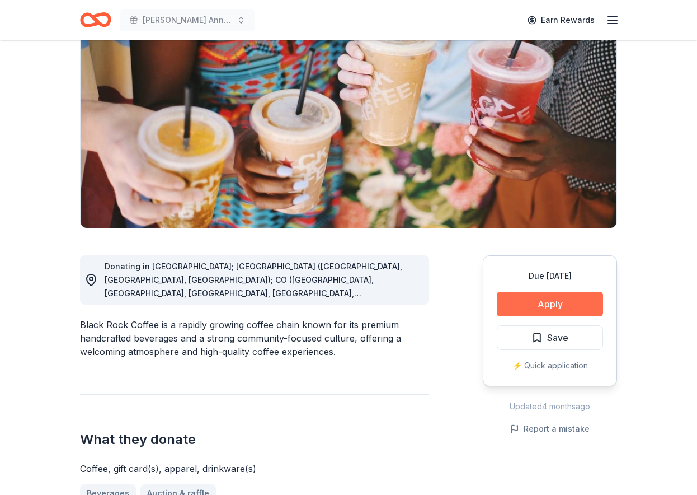
click at [531, 303] on button "Apply" at bounding box center [550, 304] width 106 height 25
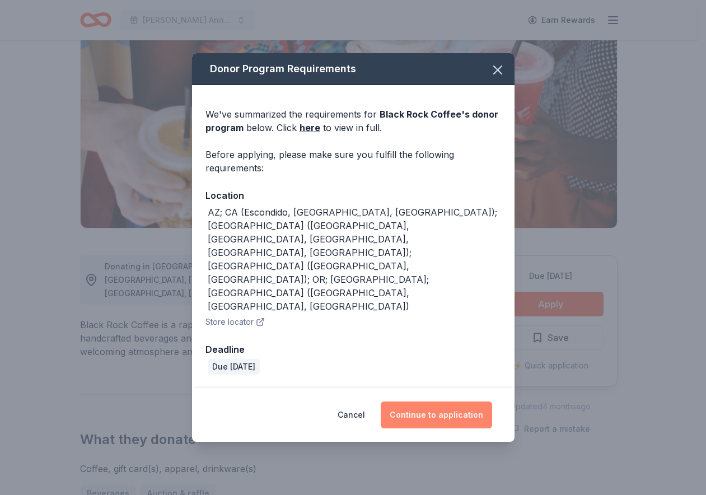
click at [430, 401] on button "Continue to application" at bounding box center [435, 414] width 111 height 27
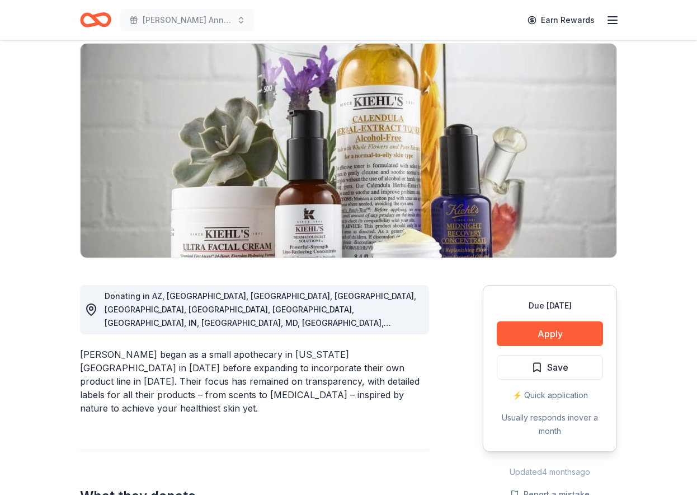
scroll to position [112, 0]
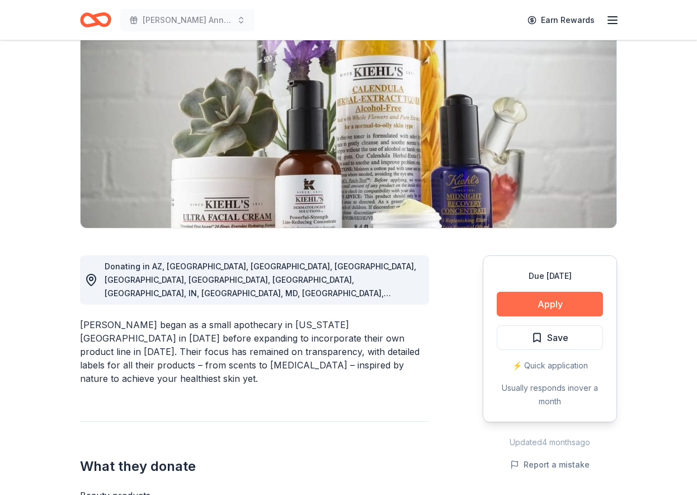
click at [510, 308] on button "Apply" at bounding box center [550, 304] width 106 height 25
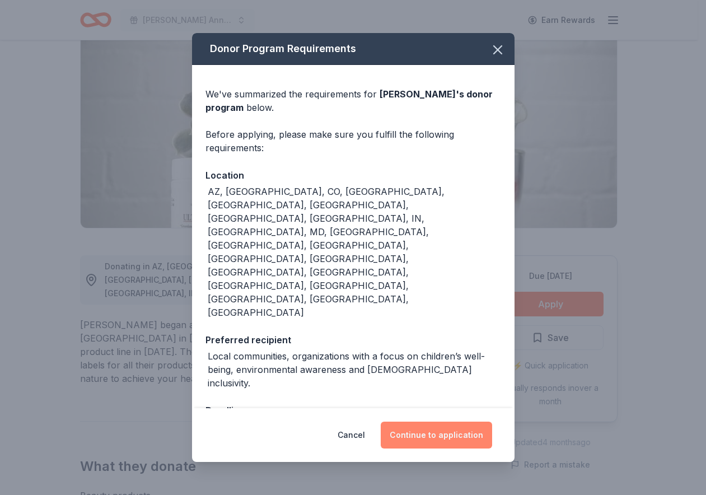
click at [442, 421] on button "Continue to application" at bounding box center [435, 434] width 111 height 27
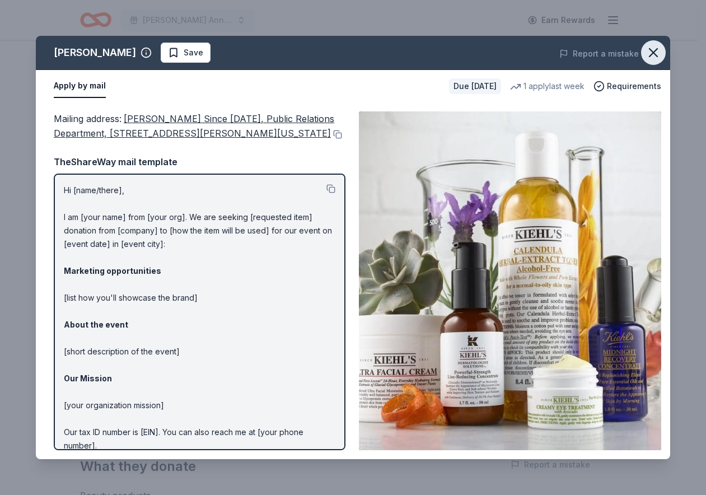
click at [646, 49] on icon "button" at bounding box center [653, 53] width 16 height 16
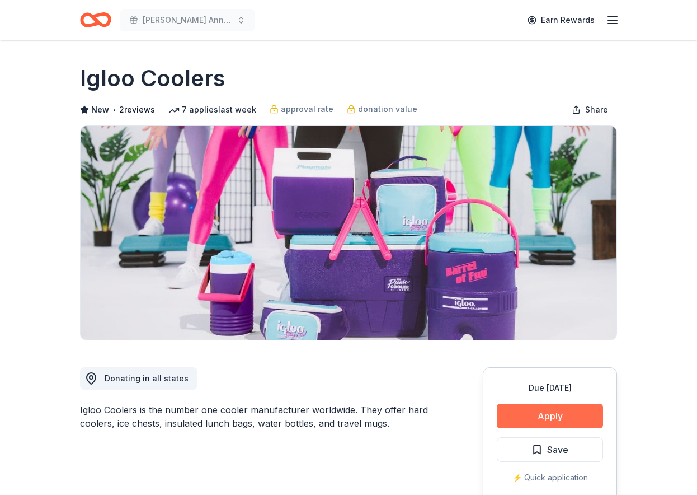
click at [546, 419] on button "Apply" at bounding box center [550, 415] width 106 height 25
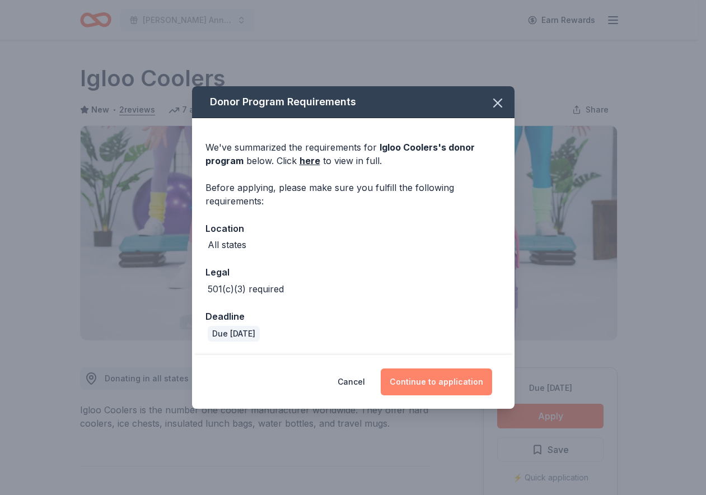
click at [449, 379] on button "Continue to application" at bounding box center [435, 381] width 111 height 27
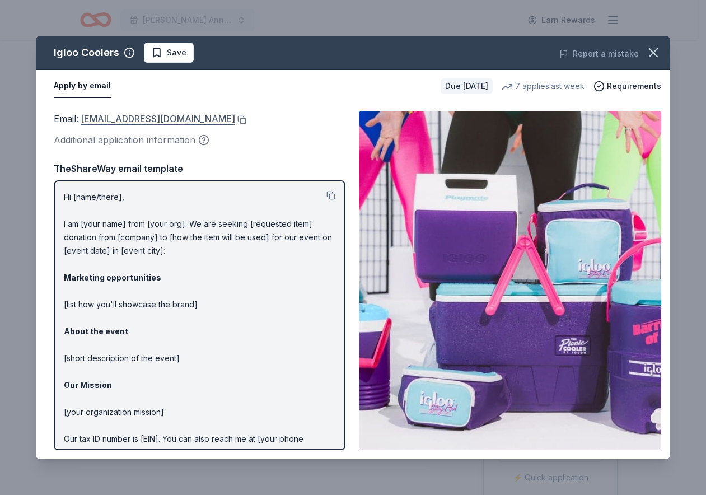
click at [137, 120] on link "donations@igloocorp.com" at bounding box center [158, 118] width 154 height 15
drag, startPoint x: 96, startPoint y: 122, endPoint x: 202, endPoint y: 118, distance: 106.4
click at [235, 118] on button at bounding box center [240, 119] width 11 height 9
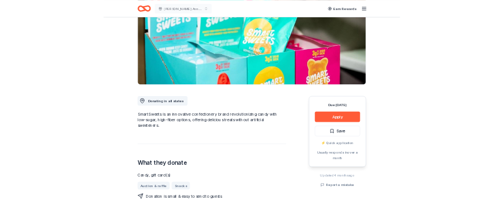
scroll to position [168, 0]
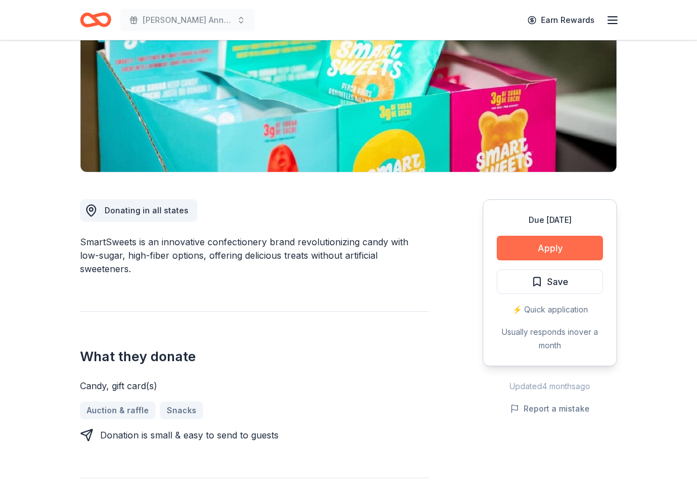
click at [533, 255] on button "Apply" at bounding box center [550, 248] width 106 height 25
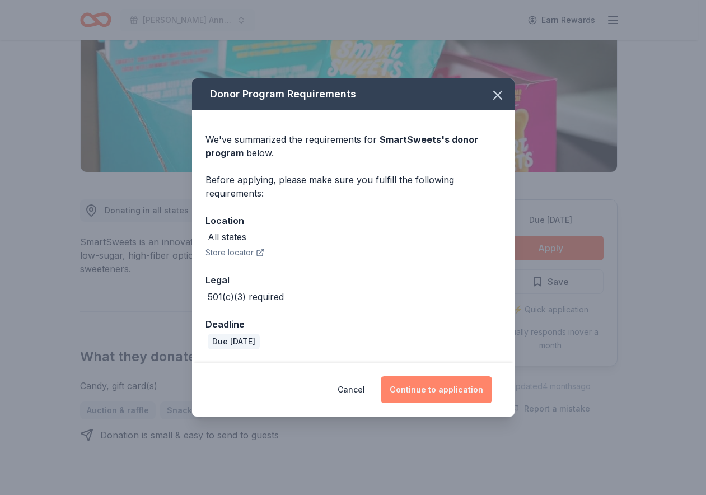
click at [411, 387] on button "Continue to application" at bounding box center [435, 389] width 111 height 27
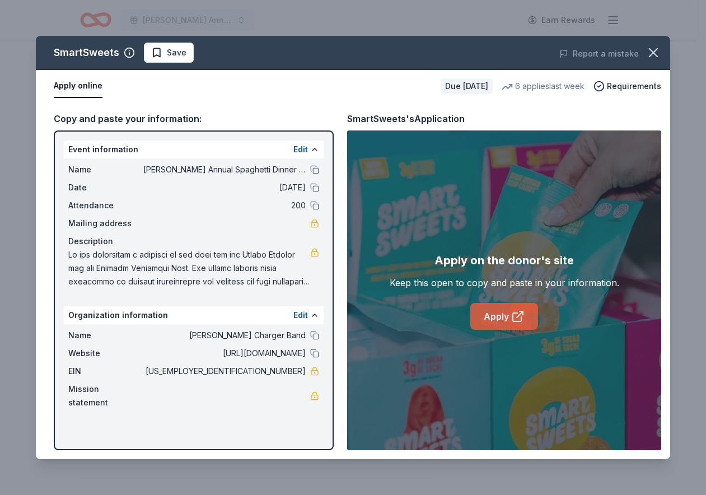
click at [488, 318] on link "Apply" at bounding box center [504, 316] width 68 height 27
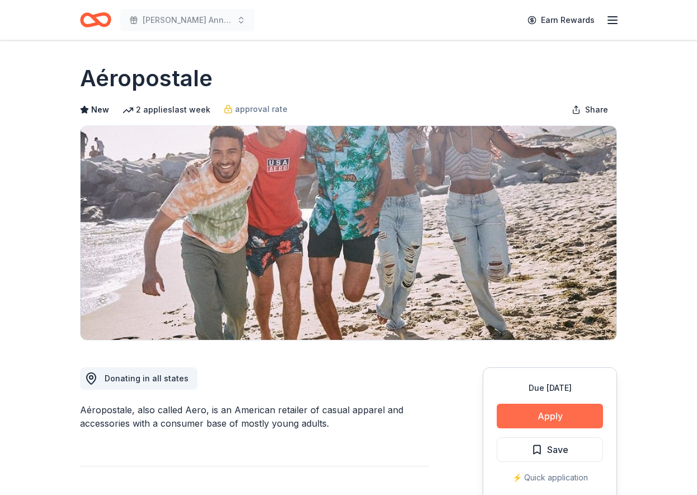
click at [538, 421] on button "Apply" at bounding box center [550, 415] width 106 height 25
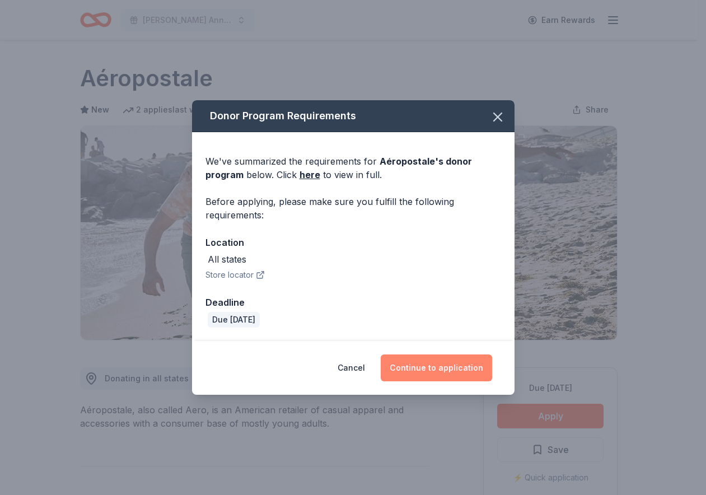
click at [435, 366] on button "Continue to application" at bounding box center [435, 367] width 111 height 27
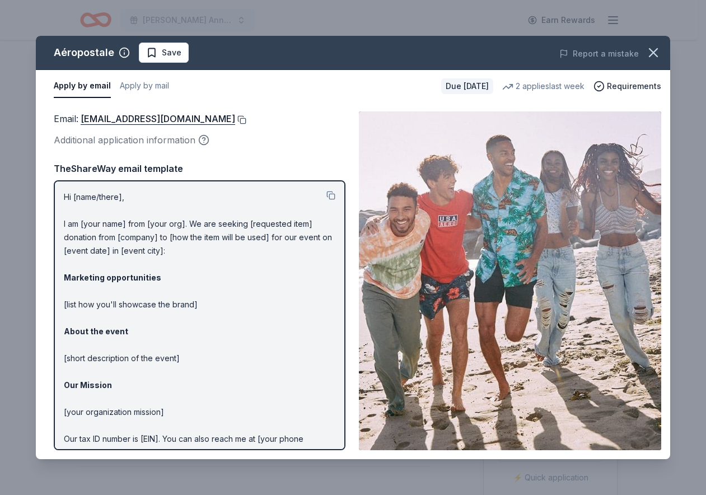
click at [246, 116] on button at bounding box center [240, 119] width 11 height 9
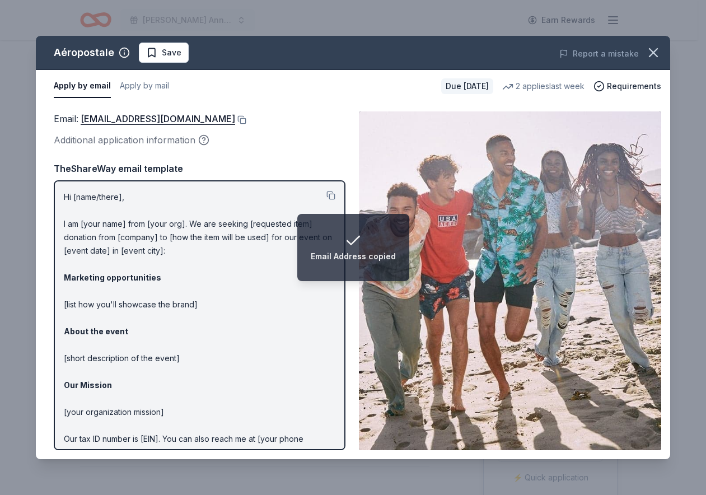
click at [492, 17] on div "Aéropostale Save Report a mistake Apply by email Apply by mail Due in 127 days …" at bounding box center [353, 247] width 706 height 495
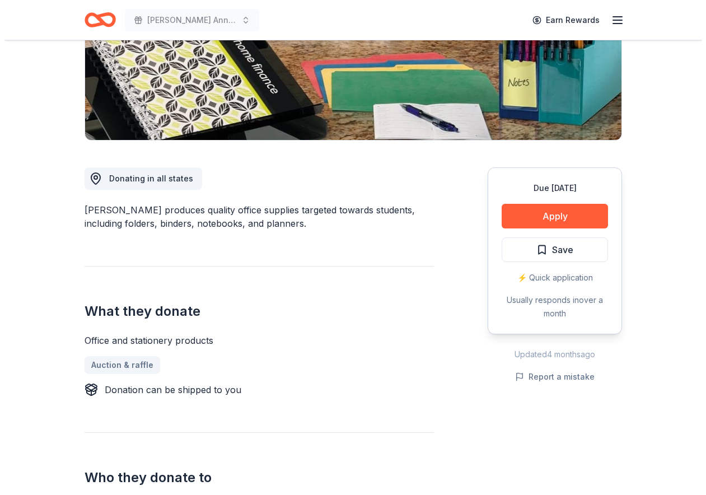
scroll to position [168, 0]
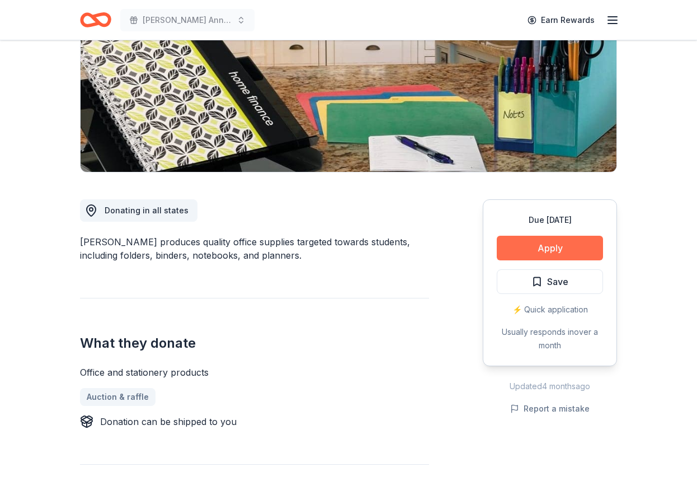
click at [528, 246] on button "Apply" at bounding box center [550, 248] width 106 height 25
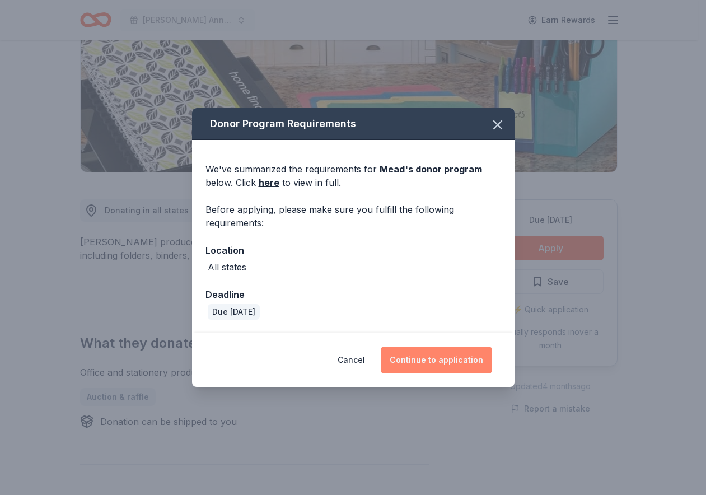
click at [449, 364] on button "Continue to application" at bounding box center [435, 359] width 111 height 27
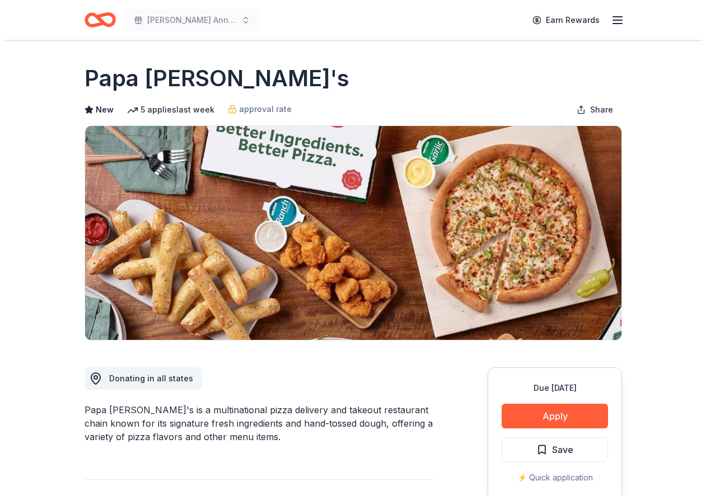
scroll to position [56, 0]
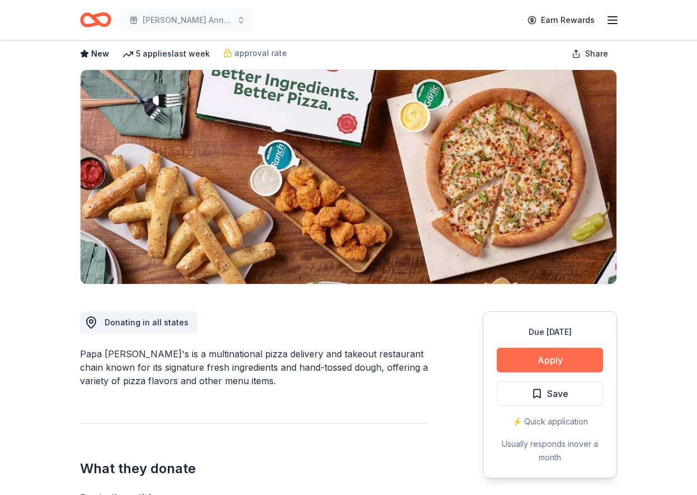
click at [525, 361] on button "Apply" at bounding box center [550, 359] width 106 height 25
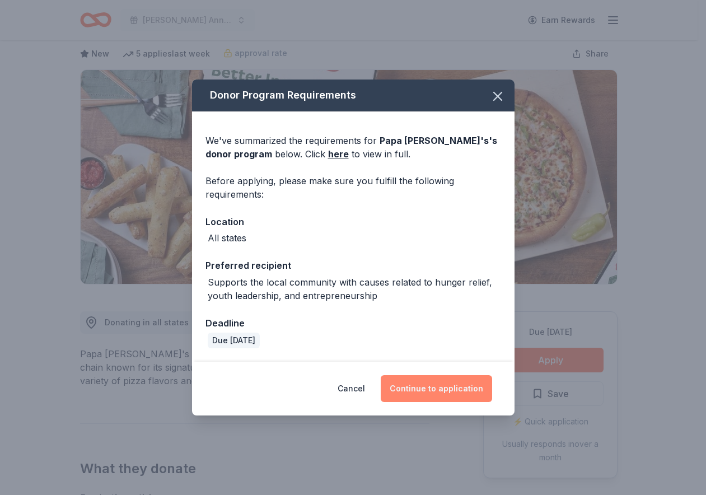
click at [459, 383] on button "Continue to application" at bounding box center [435, 388] width 111 height 27
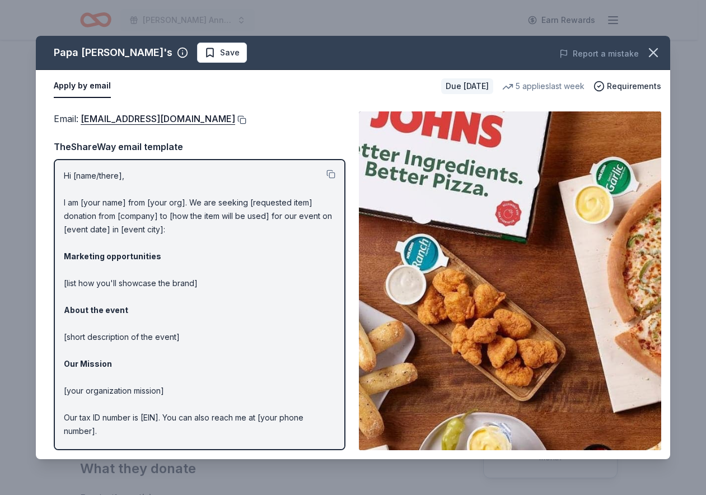
click at [235, 120] on button at bounding box center [240, 119] width 11 height 9
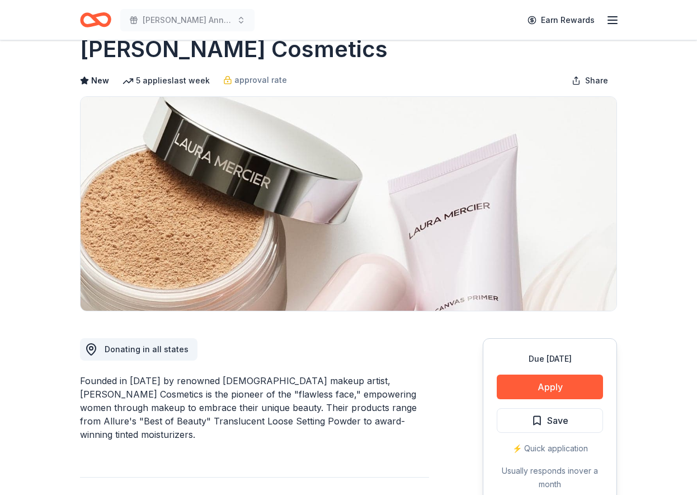
scroll to position [56, 0]
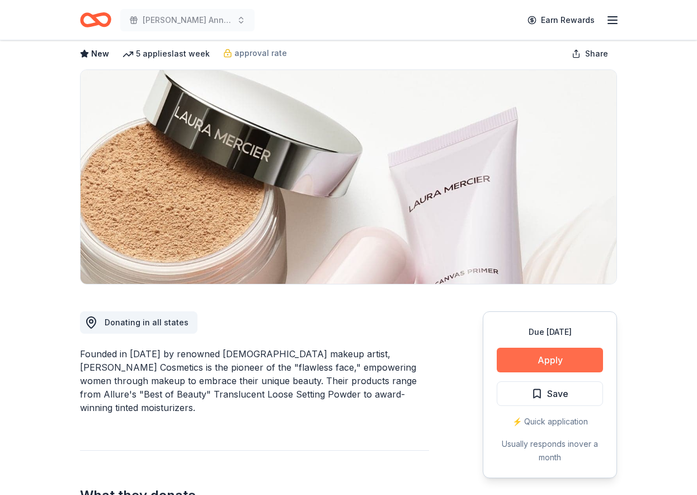
click at [529, 359] on button "Apply" at bounding box center [550, 359] width 106 height 25
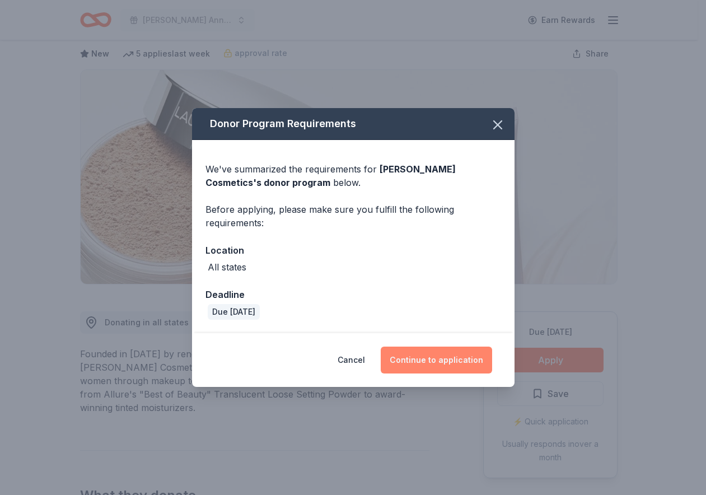
click at [399, 364] on button "Continue to application" at bounding box center [435, 359] width 111 height 27
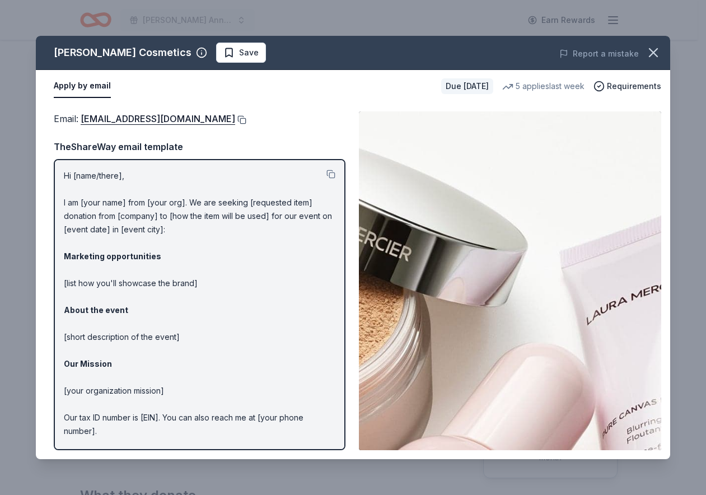
click at [235, 117] on button at bounding box center [240, 119] width 11 height 9
click at [653, 50] on icon "button" at bounding box center [653, 53] width 16 height 16
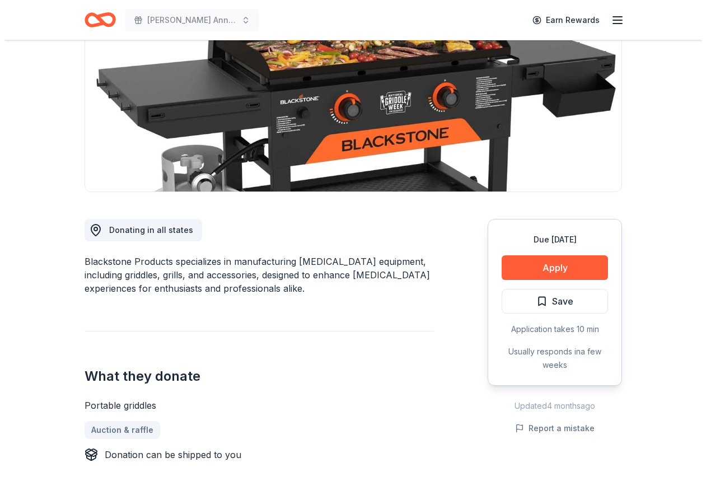
scroll to position [168, 0]
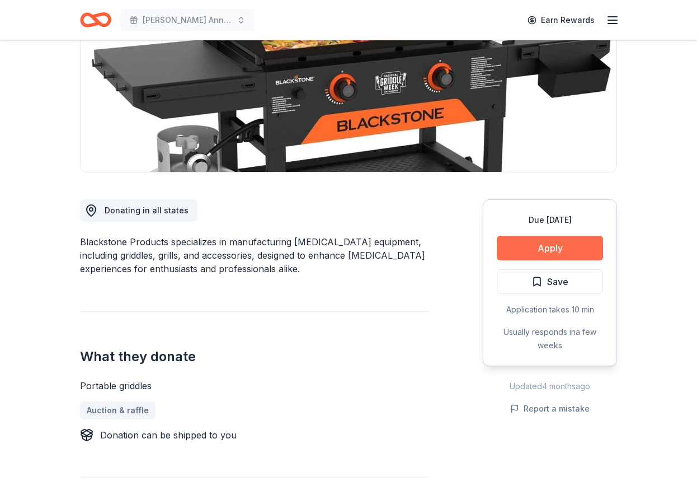
click at [577, 257] on button "Apply" at bounding box center [550, 248] width 106 height 25
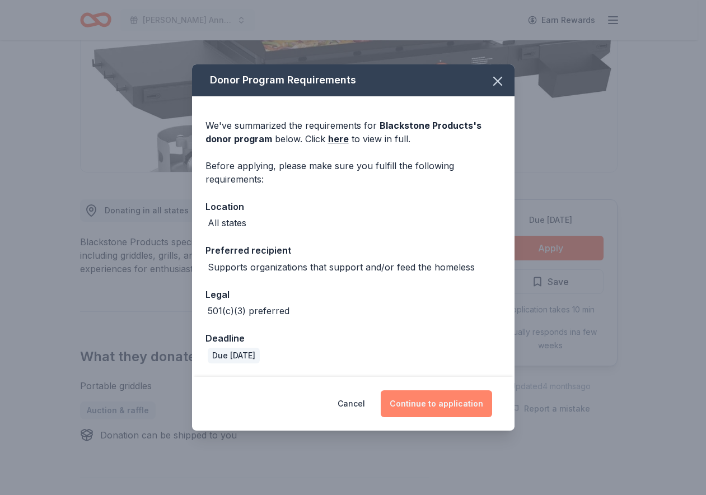
click at [458, 400] on button "Continue to application" at bounding box center [435, 403] width 111 height 27
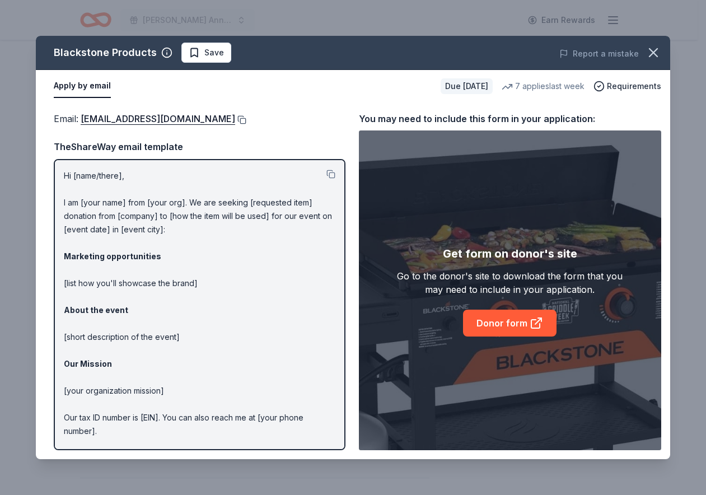
click at [246, 121] on button at bounding box center [240, 119] width 11 height 9
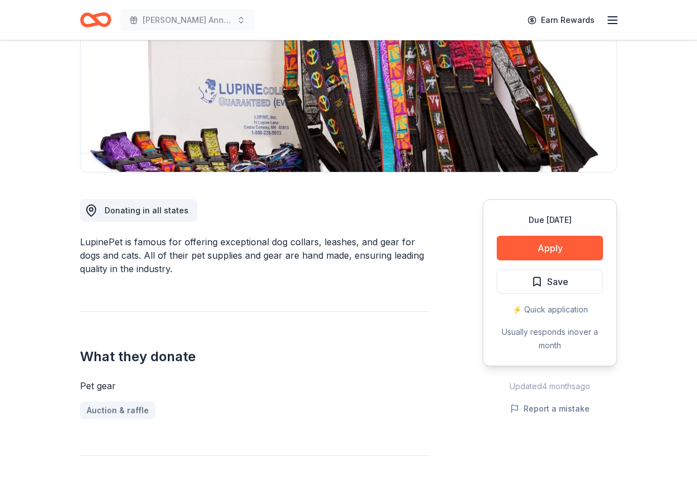
scroll to position [224, 0]
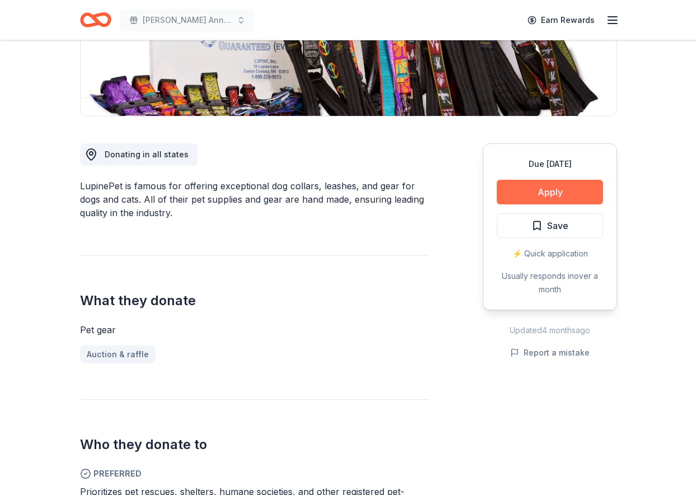
click at [549, 187] on button "Apply" at bounding box center [550, 192] width 106 height 25
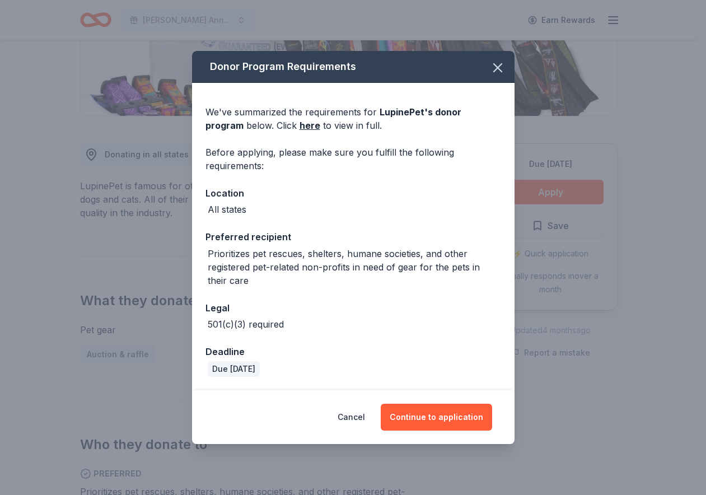
click at [142, 232] on div "Donor Program Requirements We've summarized the requirements for LupinePet 's d…" at bounding box center [353, 247] width 706 height 495
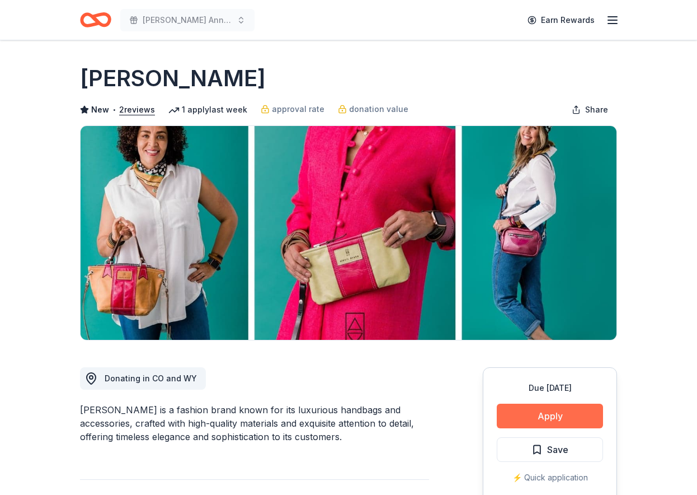
click at [562, 413] on button "Apply" at bounding box center [550, 415] width 106 height 25
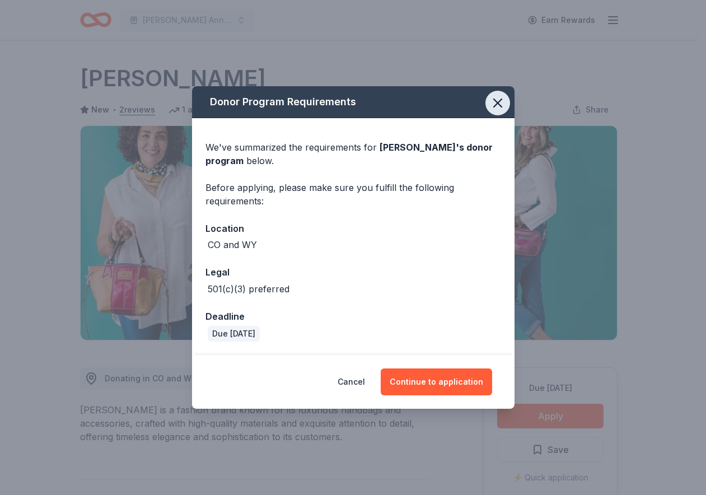
click at [501, 100] on icon "button" at bounding box center [498, 103] width 16 height 16
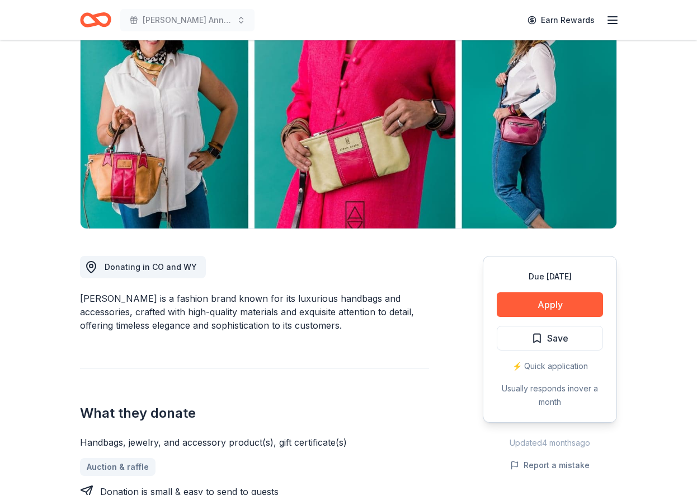
scroll to position [112, 0]
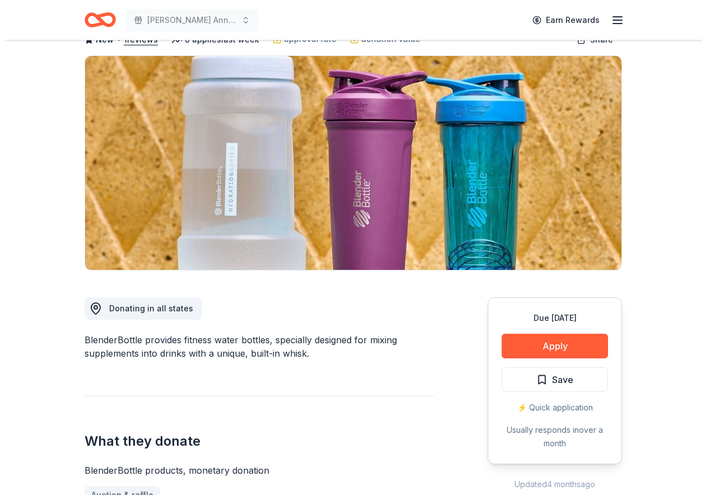
scroll to position [112, 0]
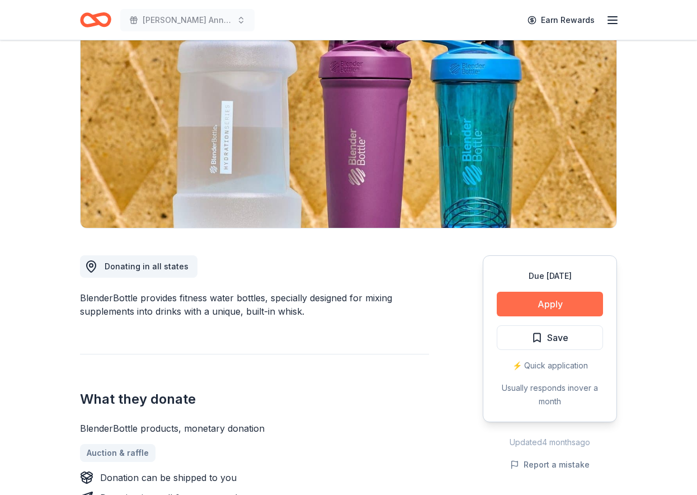
click at [543, 298] on button "Apply" at bounding box center [550, 304] width 106 height 25
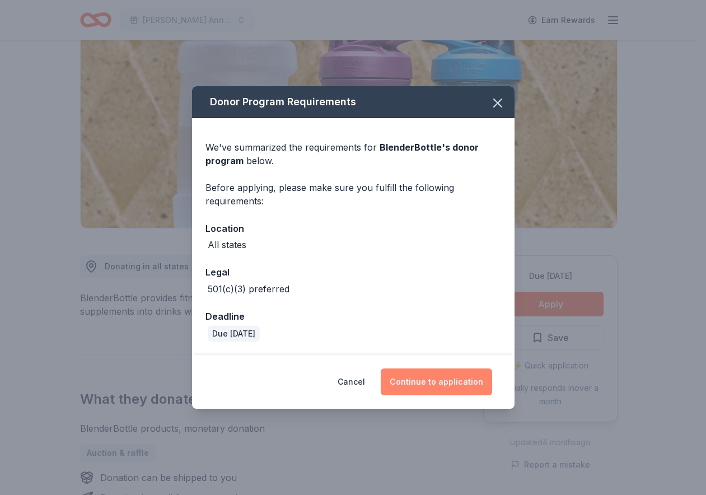
click at [446, 380] on button "Continue to application" at bounding box center [435, 381] width 111 height 27
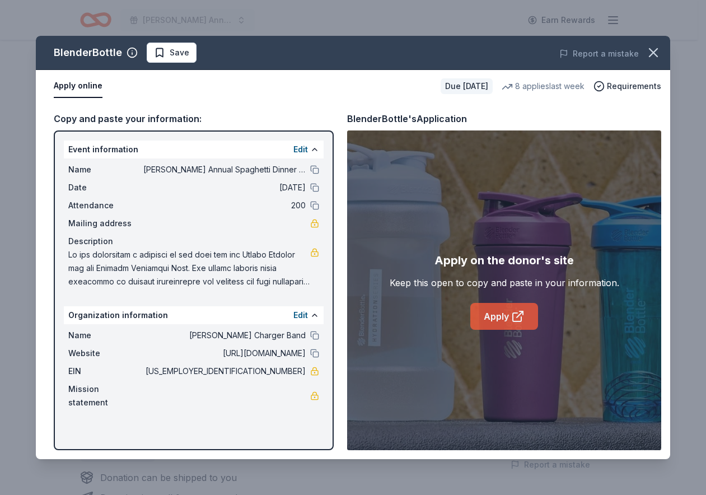
click at [485, 318] on link "Apply" at bounding box center [504, 316] width 68 height 27
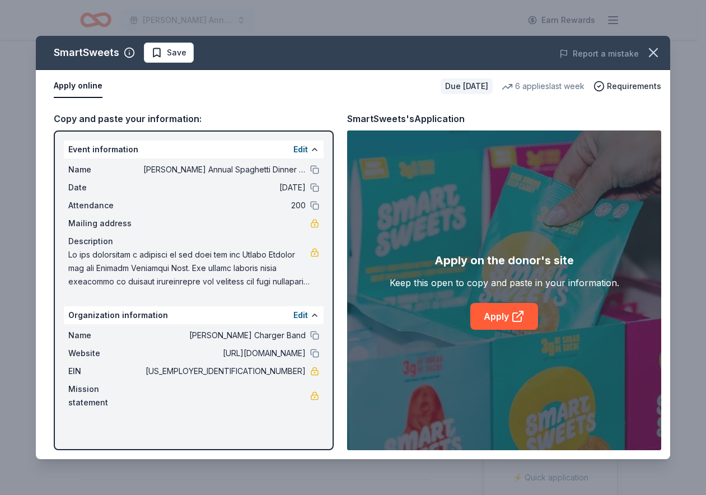
scroll to position [168, 0]
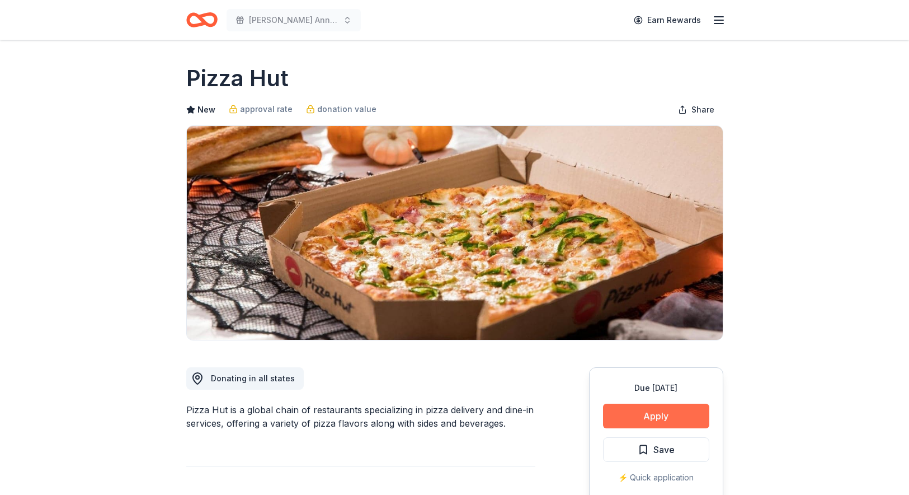
click at [657, 414] on button "Apply" at bounding box center [656, 415] width 106 height 25
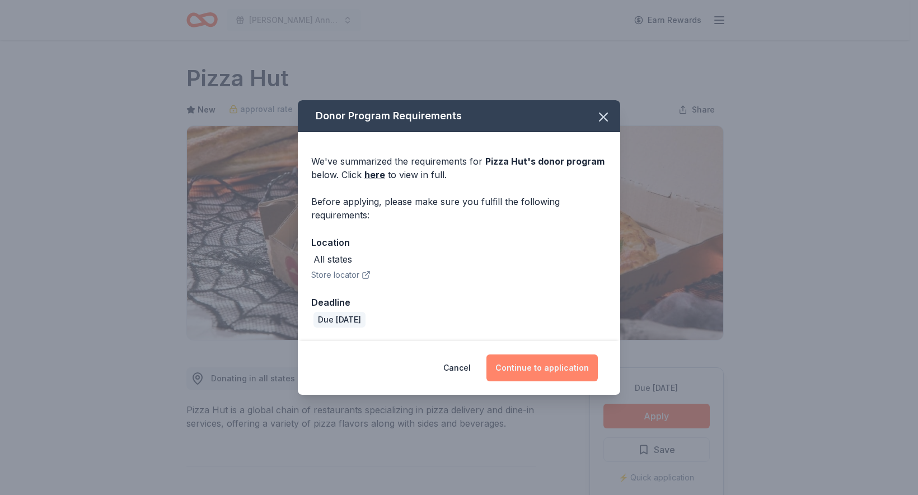
click at [515, 361] on button "Continue to application" at bounding box center [541, 367] width 111 height 27
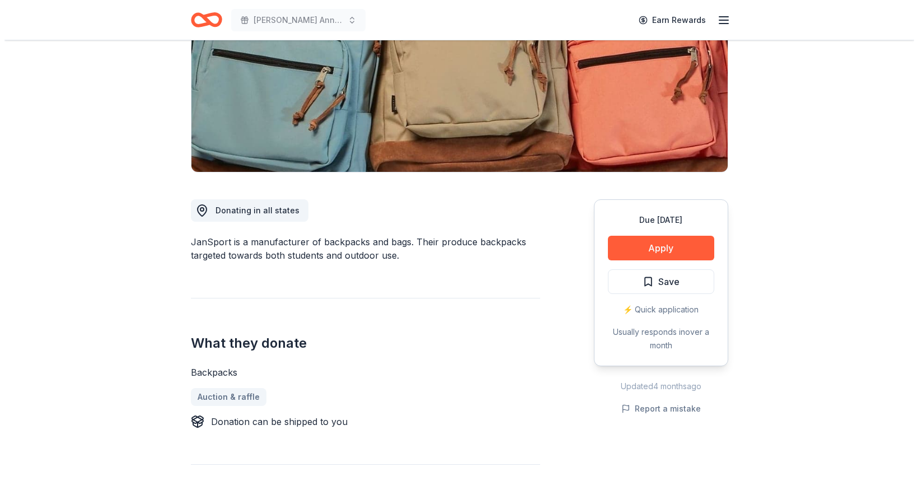
scroll to position [224, 0]
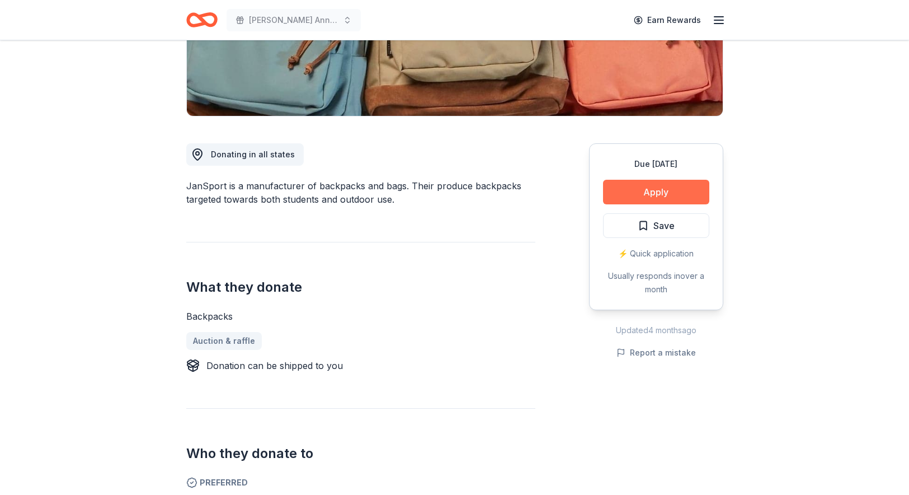
click at [672, 190] on button "Apply" at bounding box center [656, 192] width 106 height 25
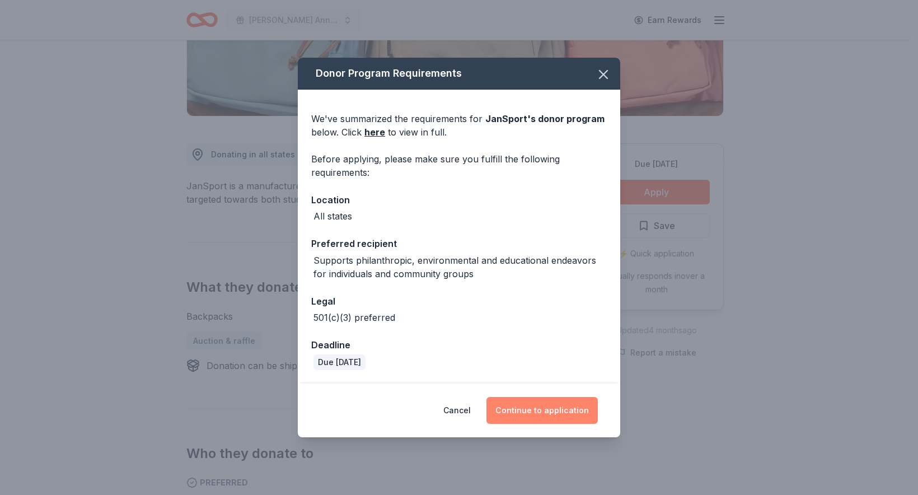
click at [537, 402] on button "Continue to application" at bounding box center [541, 410] width 111 height 27
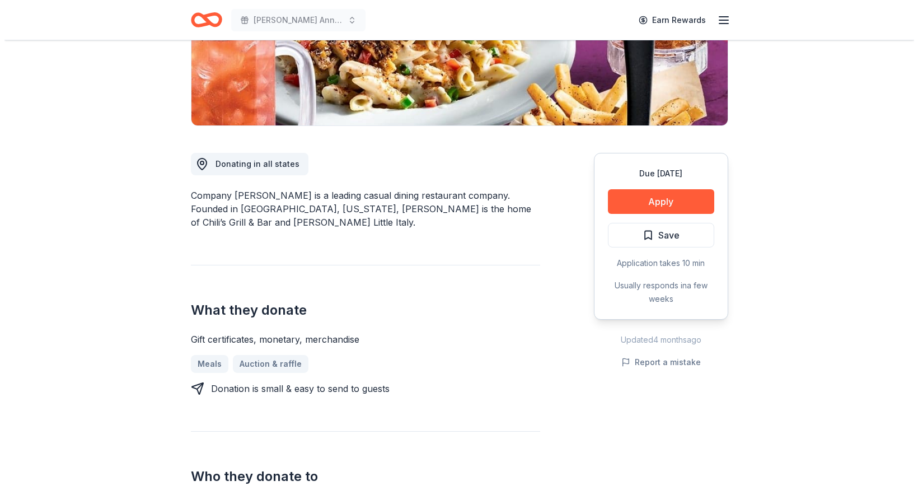
scroll to position [224, 0]
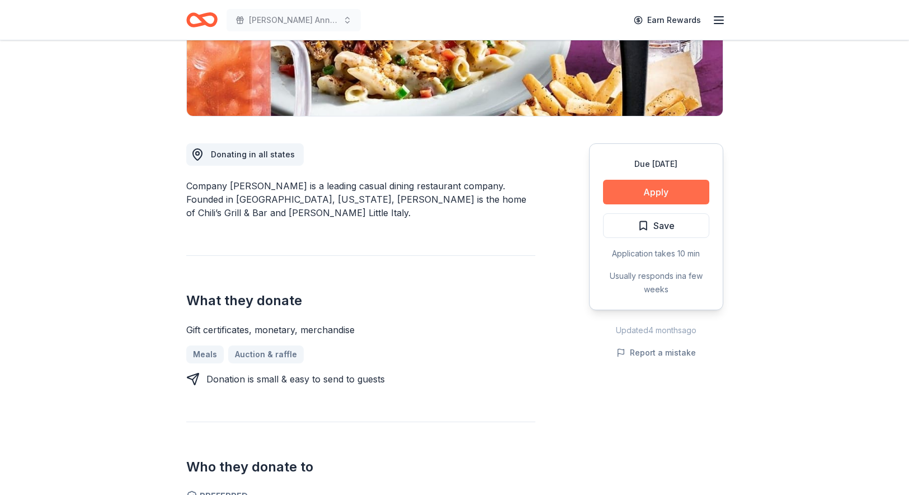
click at [678, 199] on button "Apply" at bounding box center [656, 192] width 106 height 25
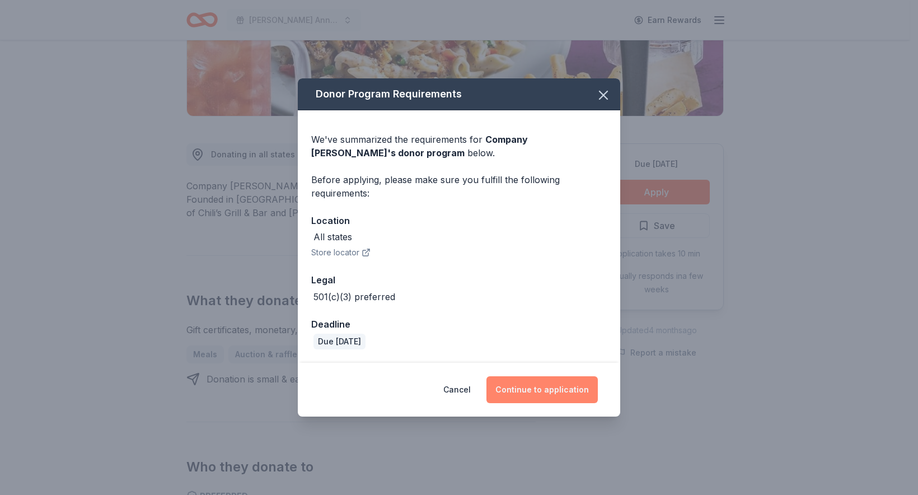
click at [539, 389] on button "Continue to application" at bounding box center [541, 389] width 111 height 27
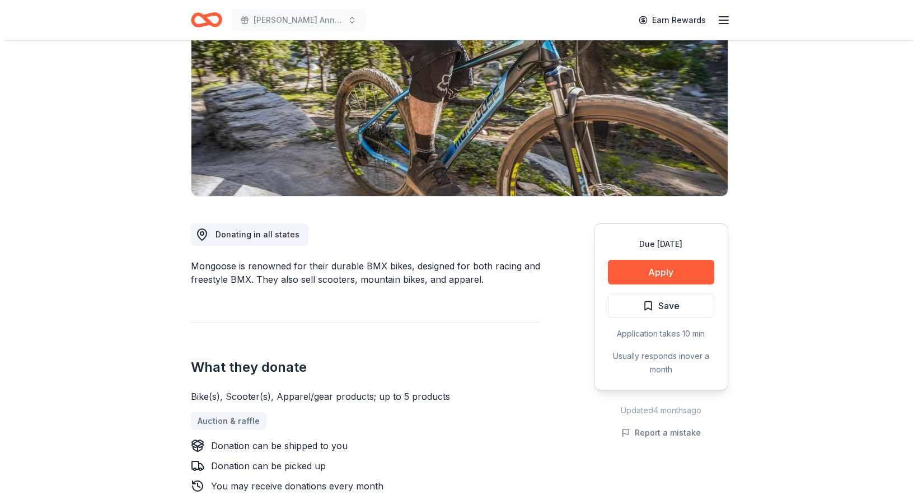
scroll to position [168, 0]
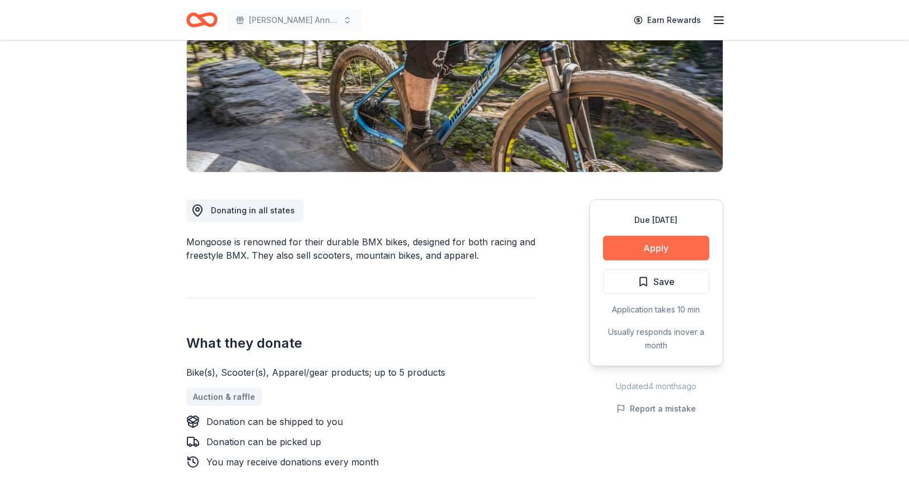
click at [669, 253] on button "Apply" at bounding box center [656, 248] width 106 height 25
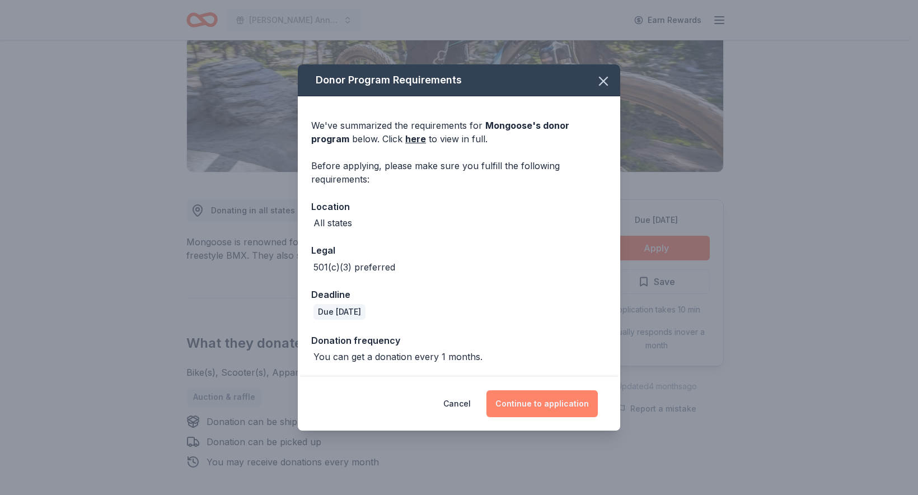
click at [538, 396] on button "Continue to application" at bounding box center [541, 403] width 111 height 27
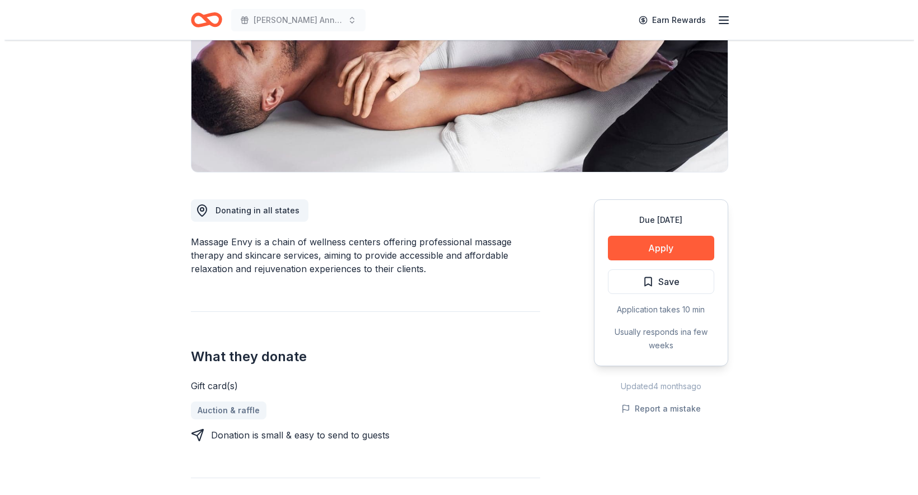
scroll to position [224, 0]
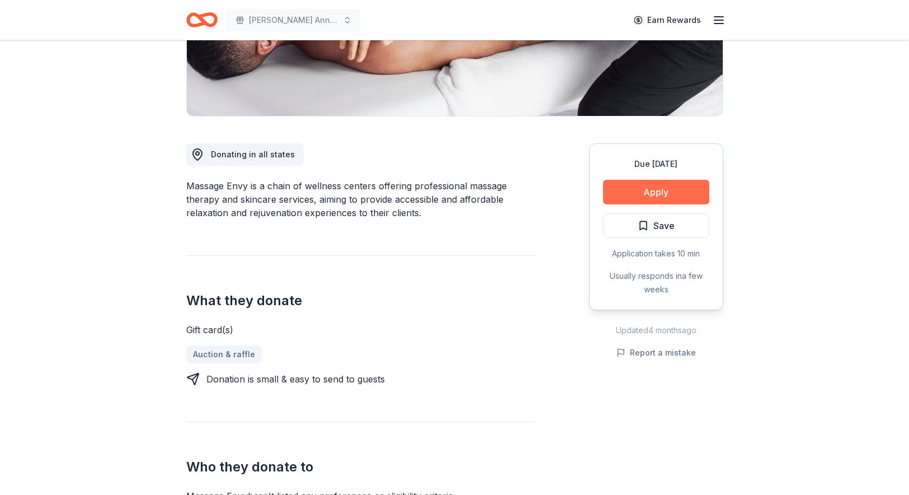
click at [663, 192] on button "Apply" at bounding box center [656, 192] width 106 height 25
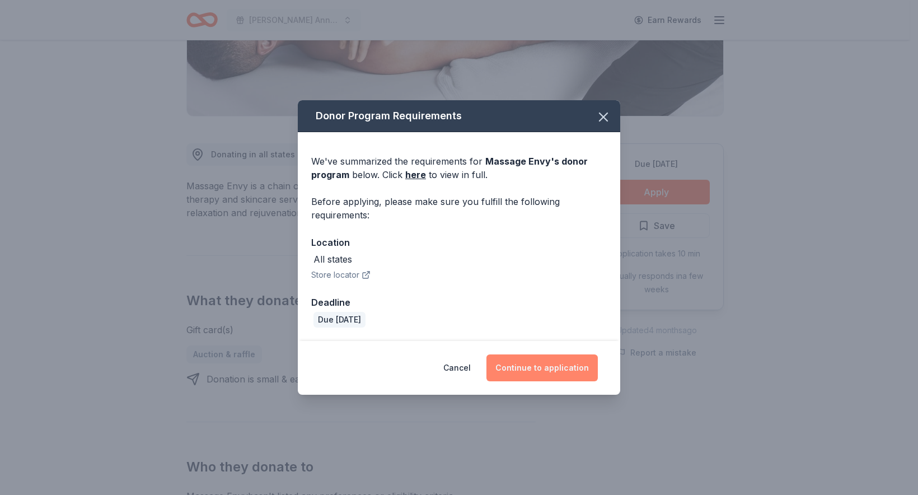
click at [566, 370] on button "Continue to application" at bounding box center [541, 367] width 111 height 27
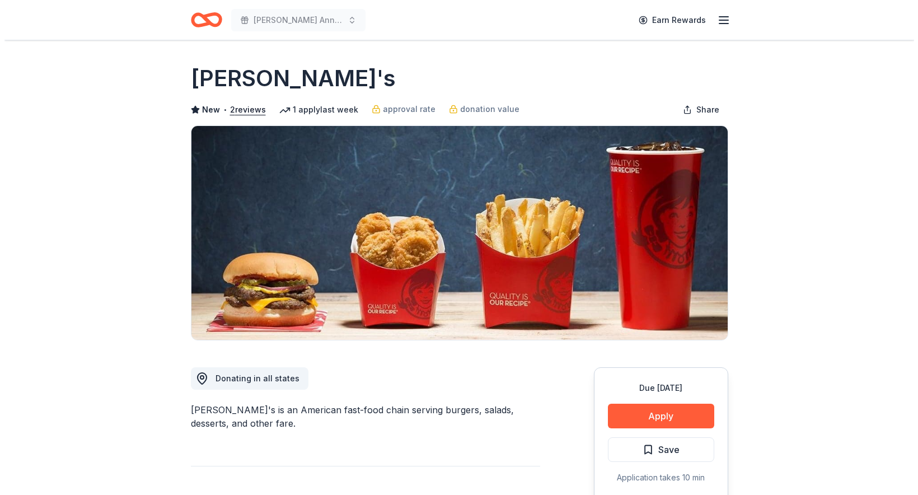
scroll to position [56, 0]
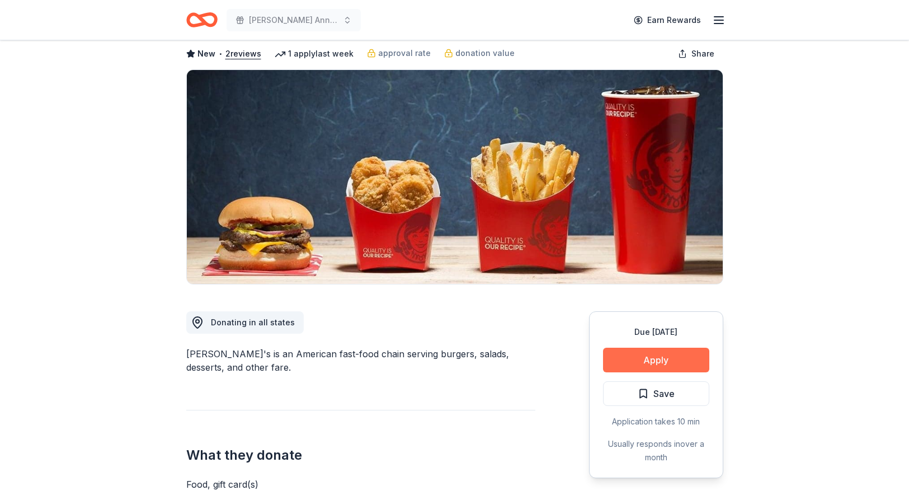
click at [680, 363] on button "Apply" at bounding box center [656, 359] width 106 height 25
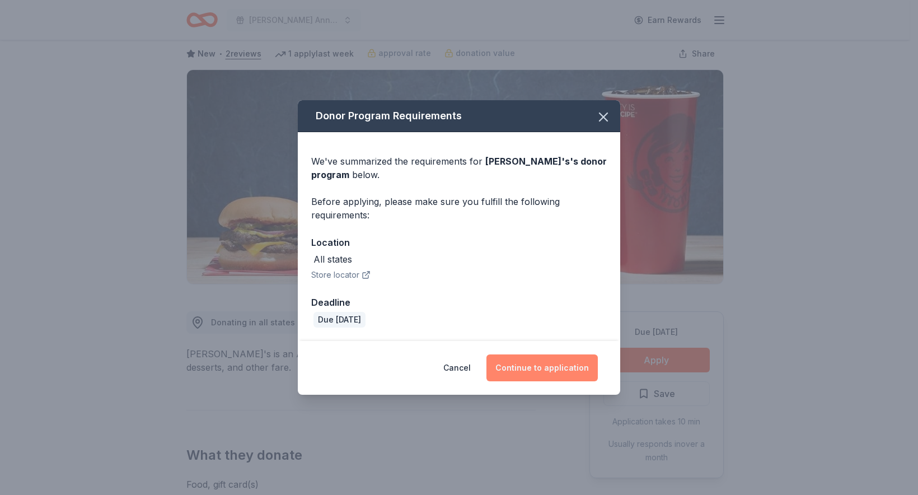
click at [543, 370] on button "Continue to application" at bounding box center [541, 367] width 111 height 27
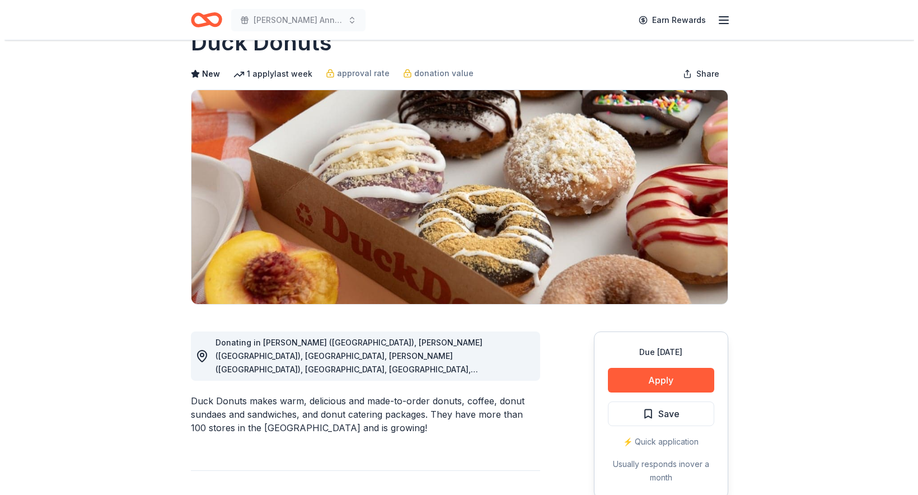
scroll to position [56, 0]
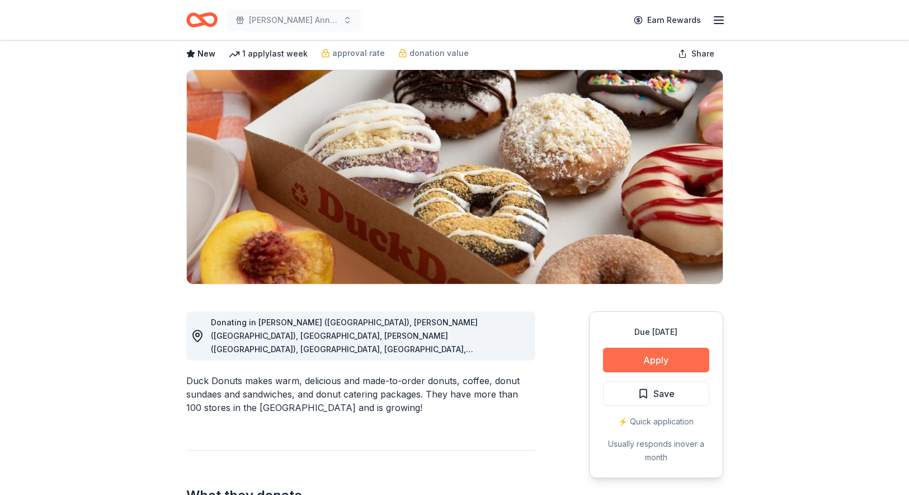
click at [655, 358] on button "Apply" at bounding box center [656, 359] width 106 height 25
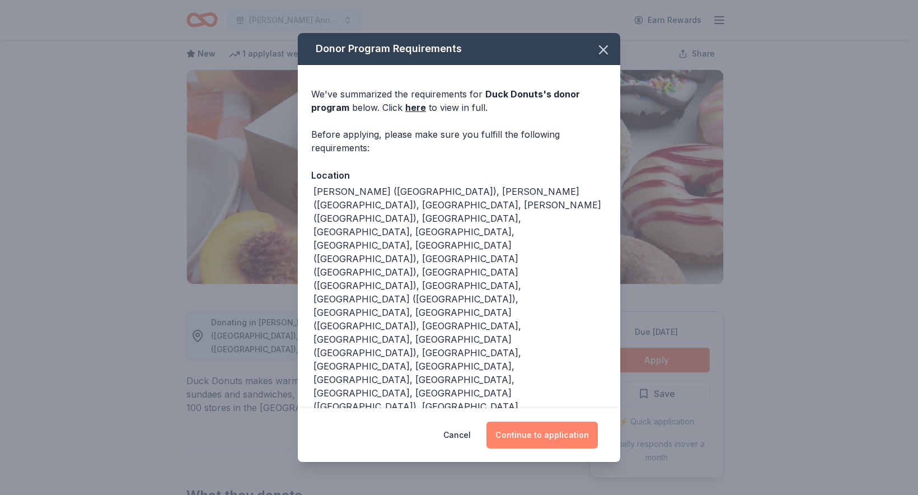
click at [552, 421] on button "Continue to application" at bounding box center [541, 434] width 111 height 27
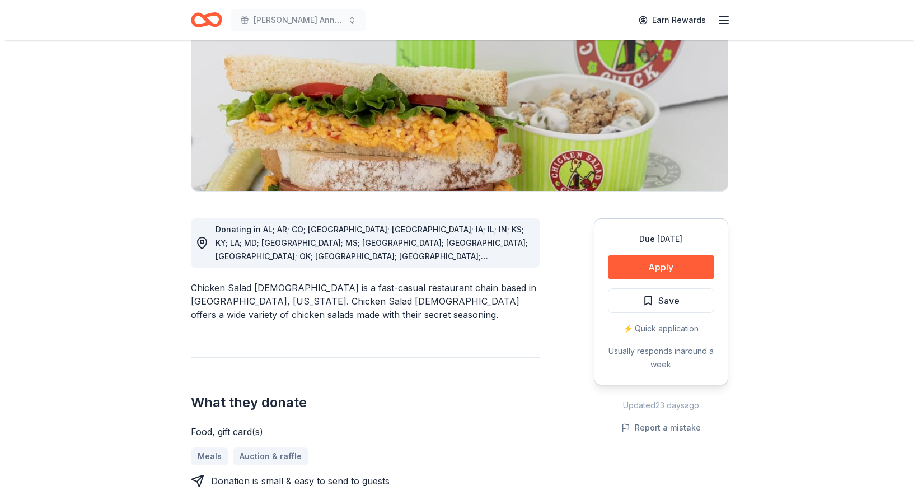
scroll to position [168, 0]
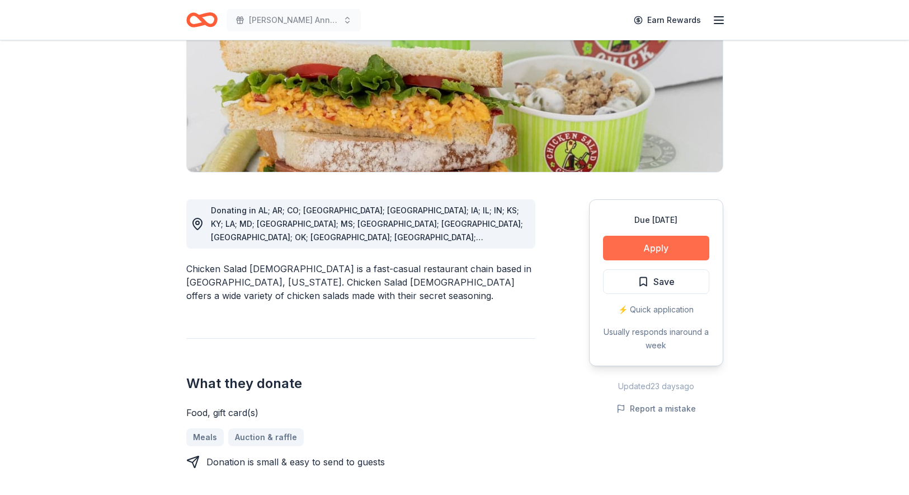
click at [626, 246] on button "Apply" at bounding box center [656, 248] width 106 height 25
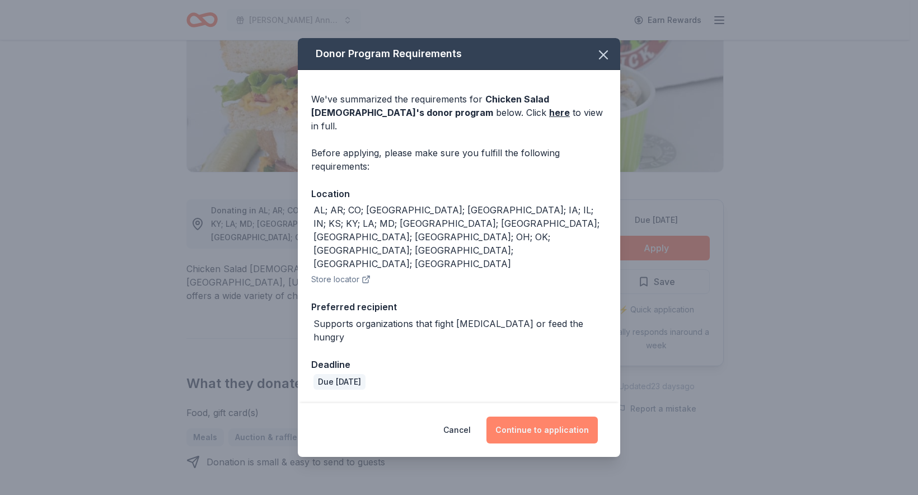
click at [541, 416] on button "Continue to application" at bounding box center [541, 429] width 111 height 27
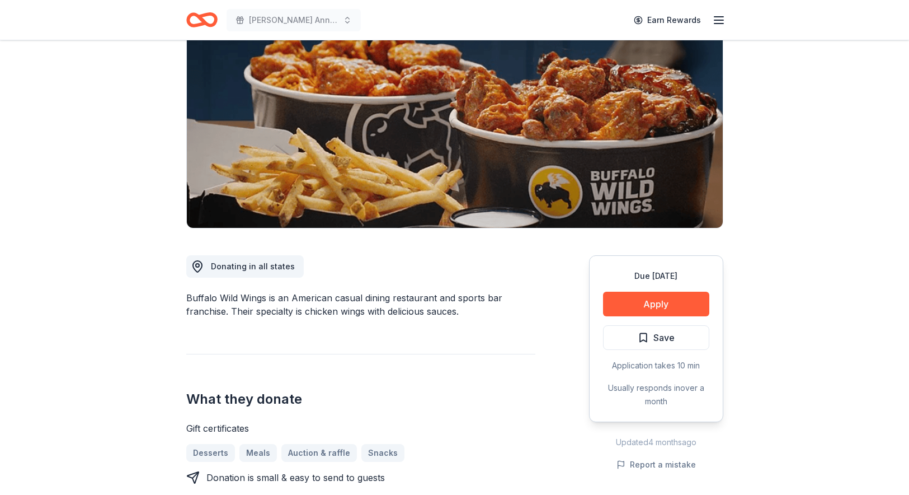
scroll to position [56, 0]
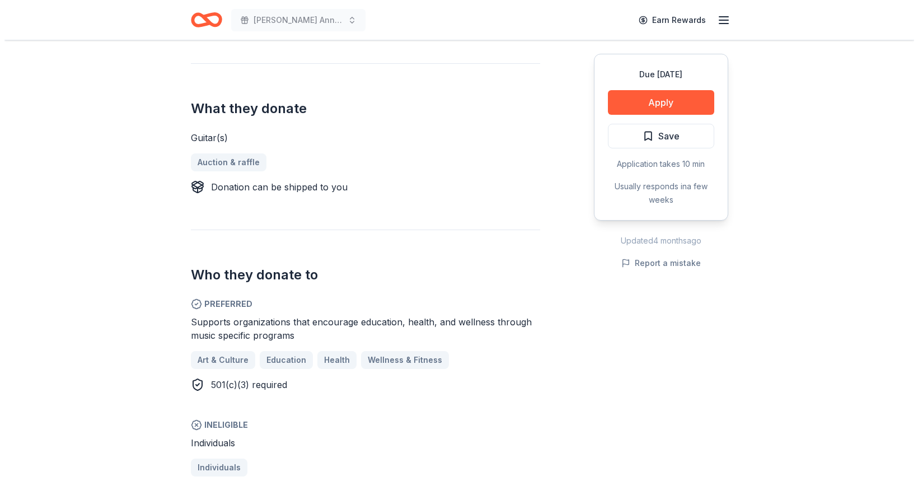
scroll to position [448, 0]
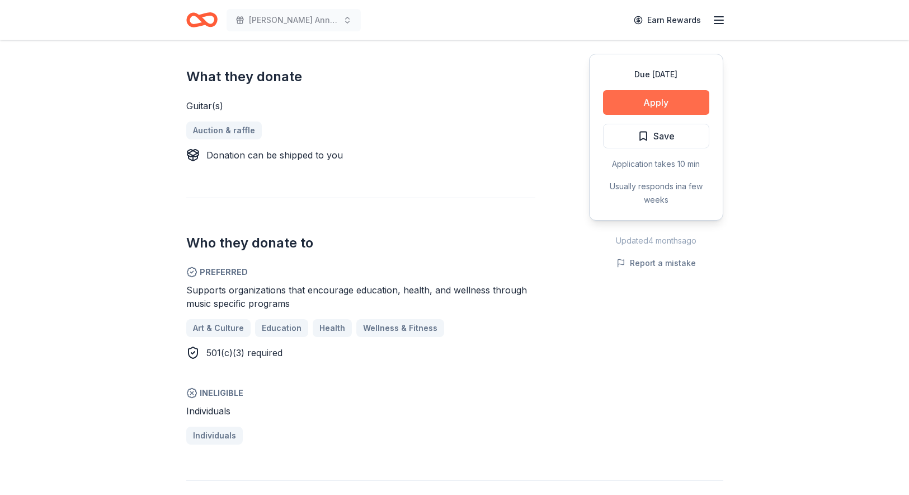
click at [646, 98] on button "Apply" at bounding box center [656, 102] width 106 height 25
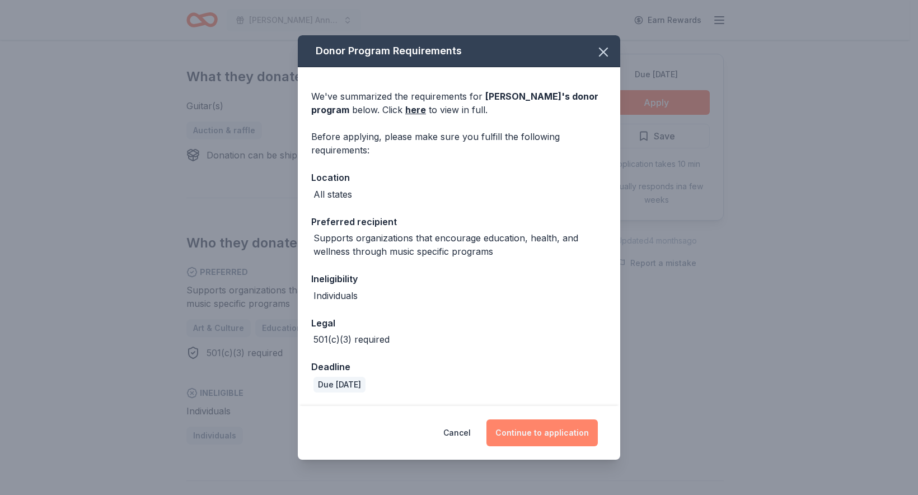
click at [532, 429] on button "Continue to application" at bounding box center [541, 432] width 111 height 27
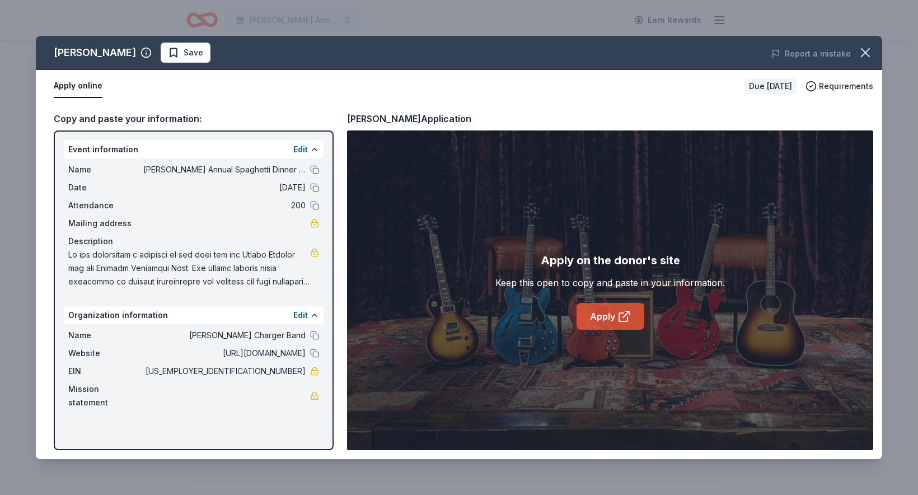
click at [584, 314] on link "Apply" at bounding box center [610, 316] width 68 height 27
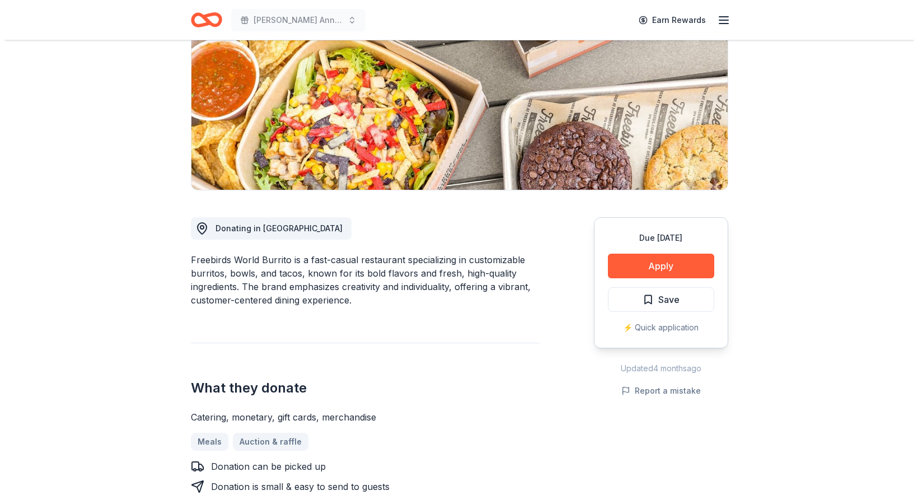
scroll to position [168, 0]
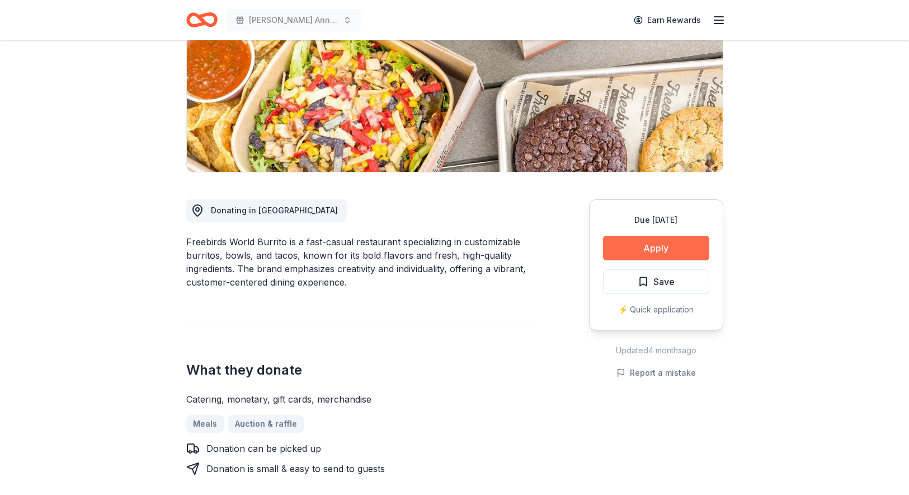
click at [649, 253] on button "Apply" at bounding box center [656, 248] width 106 height 25
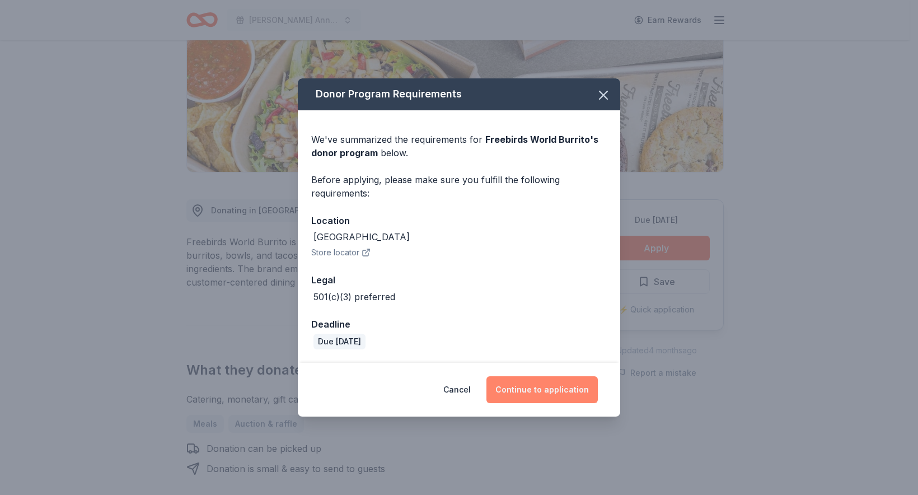
click at [529, 384] on button "Continue to application" at bounding box center [541, 389] width 111 height 27
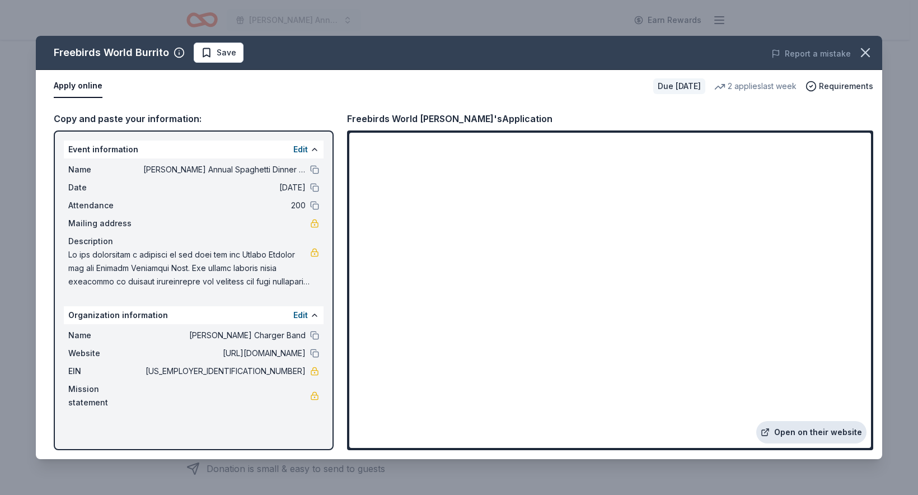
click at [795, 431] on link "Open on their website" at bounding box center [811, 432] width 110 height 22
